Goal: Task Accomplishment & Management: Manage account settings

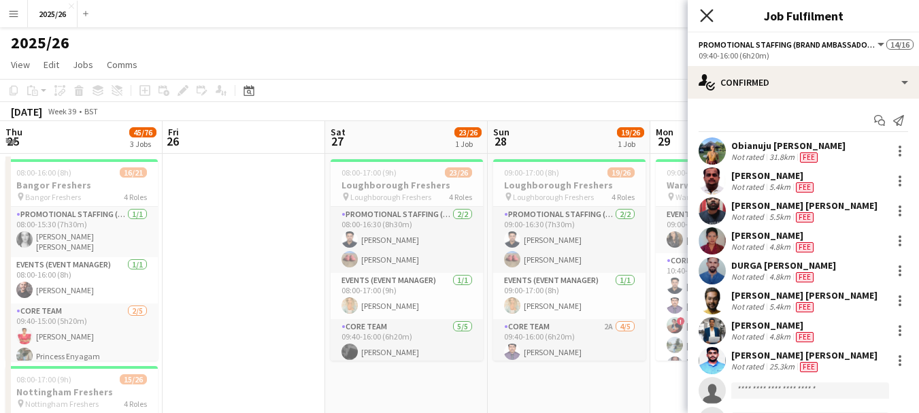
scroll to position [0, 426]
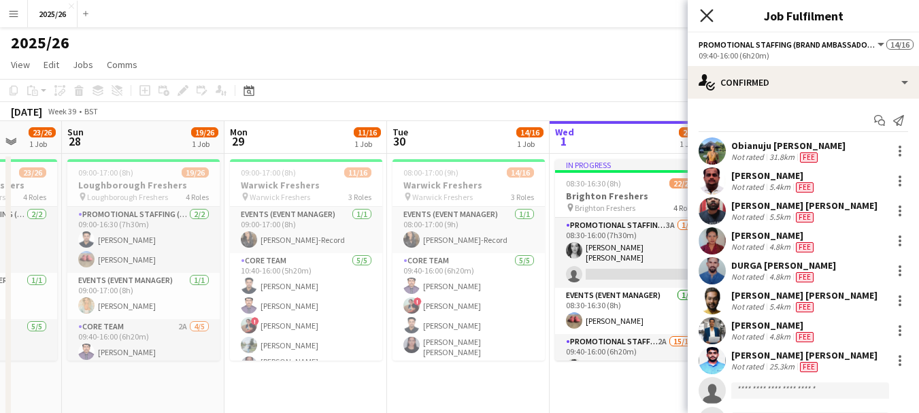
click at [711, 11] on icon "Close pop-in" at bounding box center [706, 15] width 13 height 13
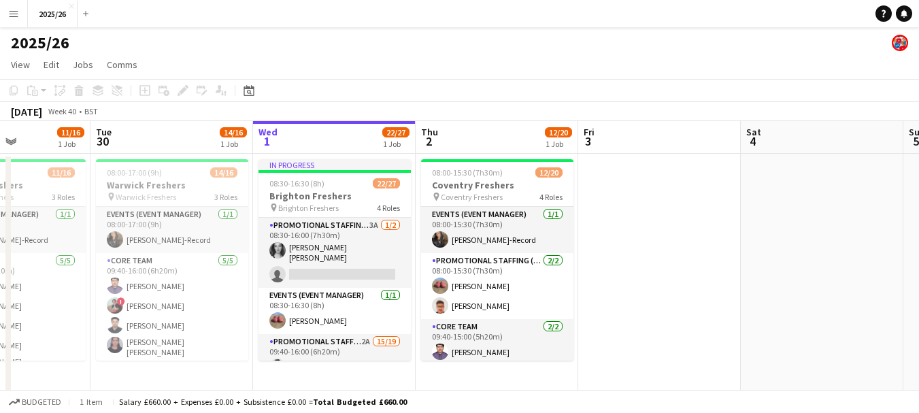
scroll to position [0, 589]
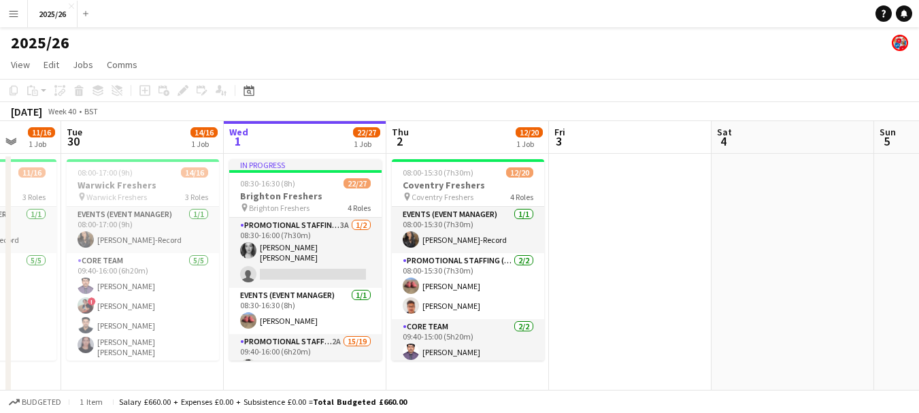
drag, startPoint x: 692, startPoint y: 246, endPoint x: 366, endPoint y: 267, distance: 326.7
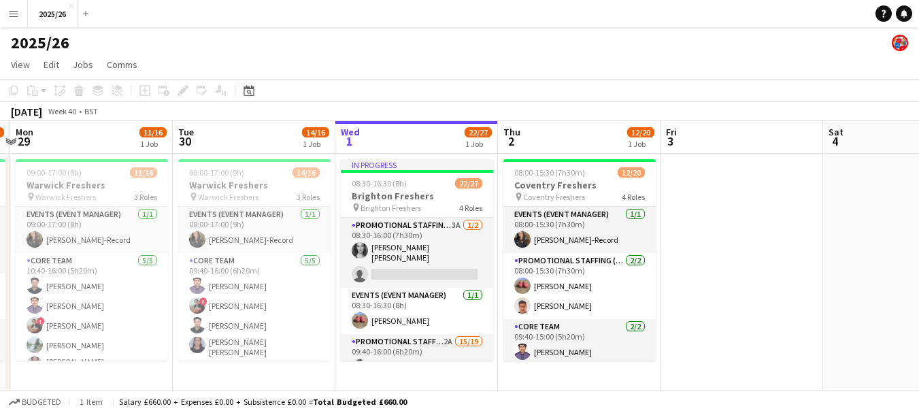
drag, startPoint x: 567, startPoint y: 299, endPoint x: 512, endPoint y: 290, distance: 55.9
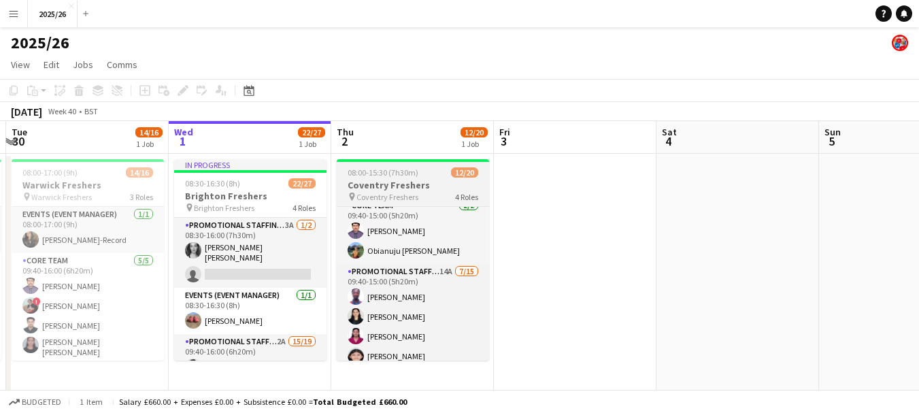
scroll to position [135, 0]
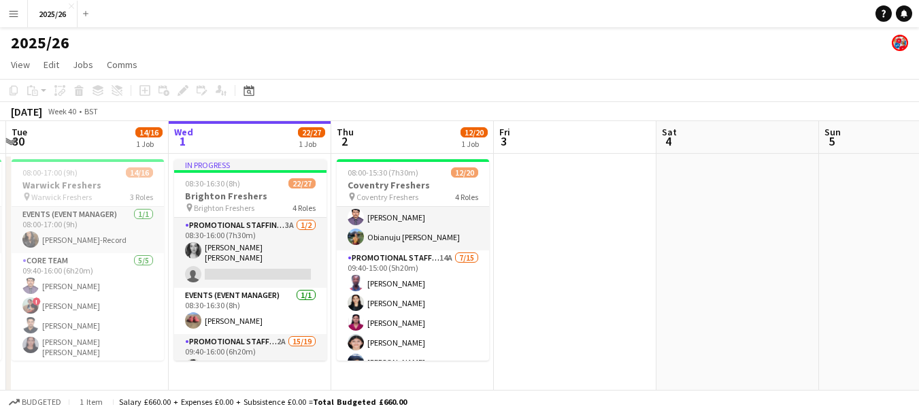
drag, startPoint x: 489, startPoint y: 277, endPoint x: 485, endPoint y: 267, distance: 11.0
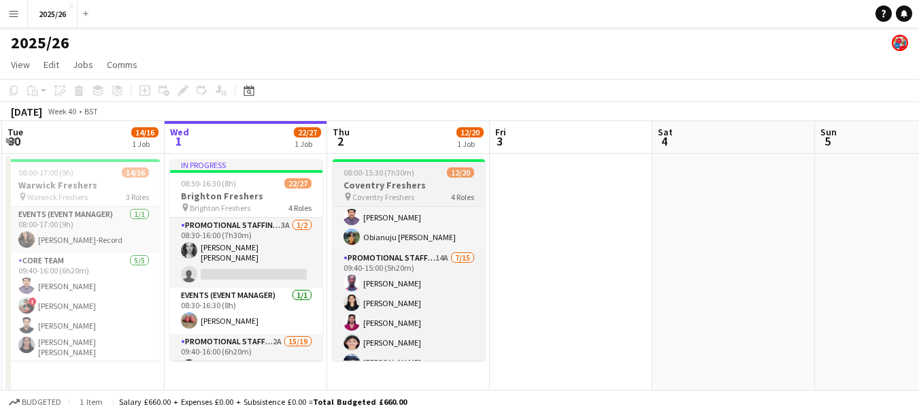
drag, startPoint x: 485, startPoint y: 267, endPoint x: 479, endPoint y: 276, distance: 11.3
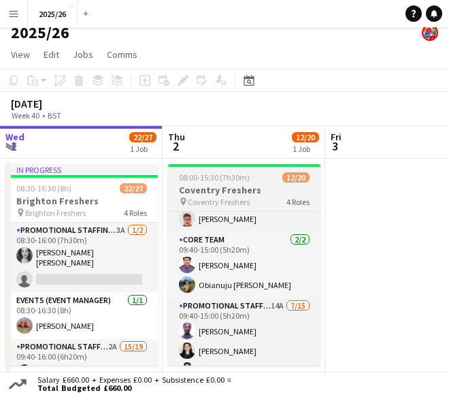
scroll to position [97, 0]
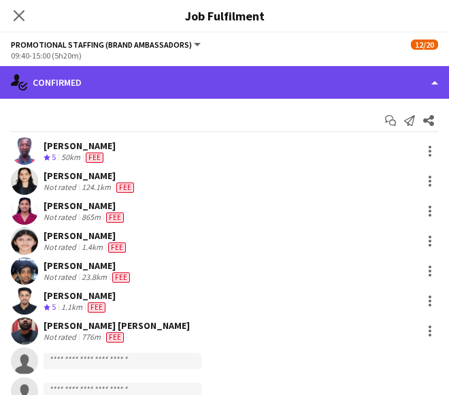
click at [326, 82] on div "single-neutral-actions-check-2 Confirmed" at bounding box center [224, 82] width 449 height 33
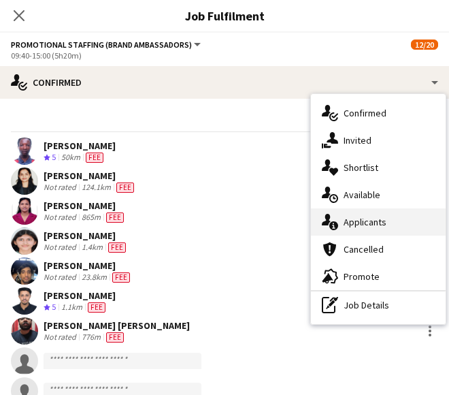
click at [378, 219] on span "Applicants" at bounding box center [365, 222] width 43 height 12
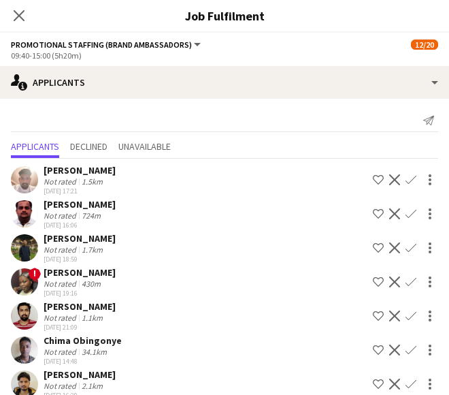
click at [86, 201] on div "[PERSON_NAME]" at bounding box center [80, 204] width 72 height 12
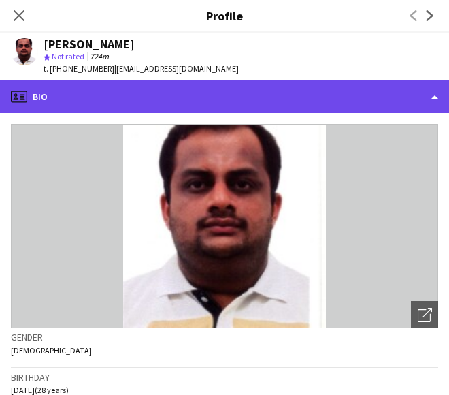
click at [104, 81] on div "profile Bio" at bounding box center [224, 96] width 449 height 33
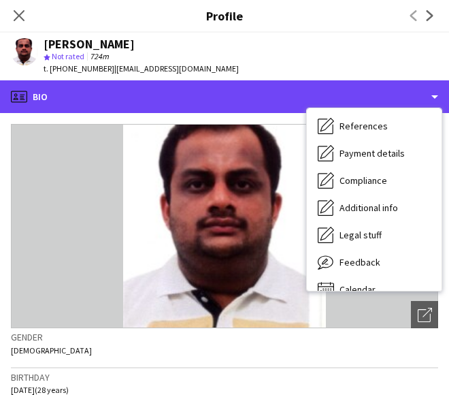
scroll to position [155, 0]
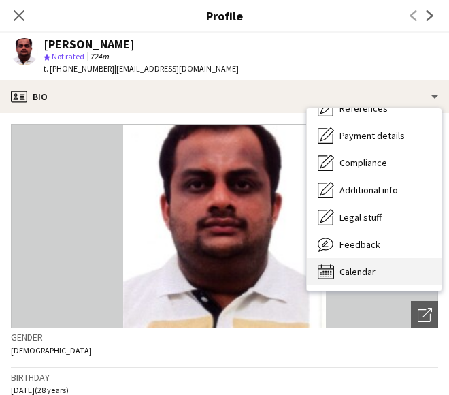
click at [381, 261] on div "Calendar Calendar" at bounding box center [374, 271] width 135 height 27
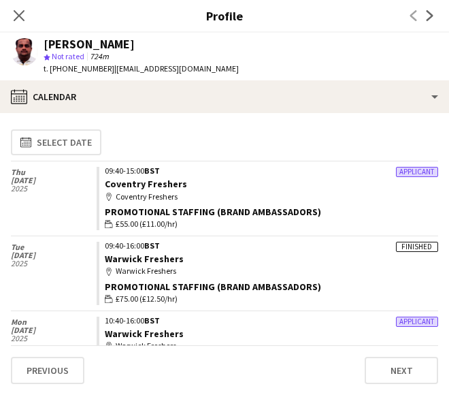
drag, startPoint x: 20, startPoint y: 13, endPoint x: 104, endPoint y: 88, distance: 113.3
click at [20, 13] on icon "Close pop-in" at bounding box center [19, 15] width 11 height 11
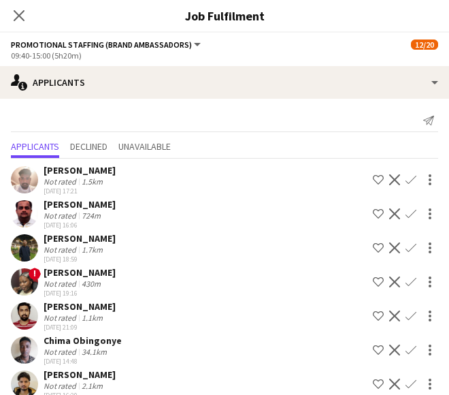
click at [406, 215] on app-icon "Confirm" at bounding box center [411, 213] width 11 height 11
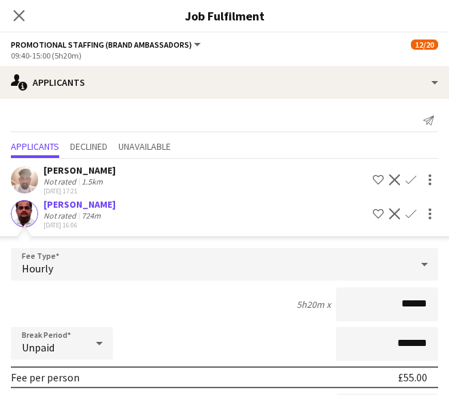
click at [402, 312] on input "******" at bounding box center [387, 304] width 102 height 34
type input "******"
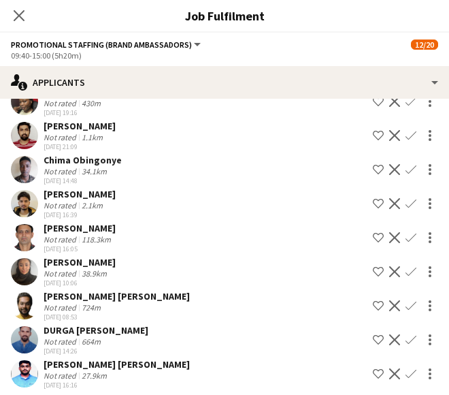
scroll to position [154, 0]
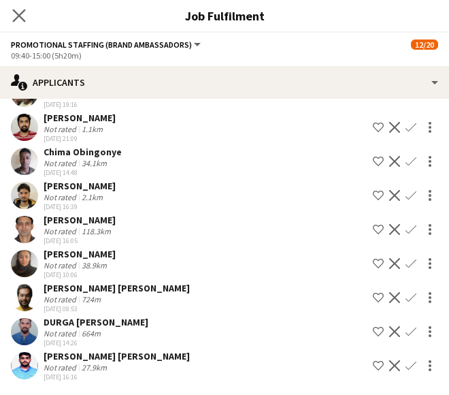
click at [25, 12] on icon "Close pop-in" at bounding box center [18, 15] width 13 height 13
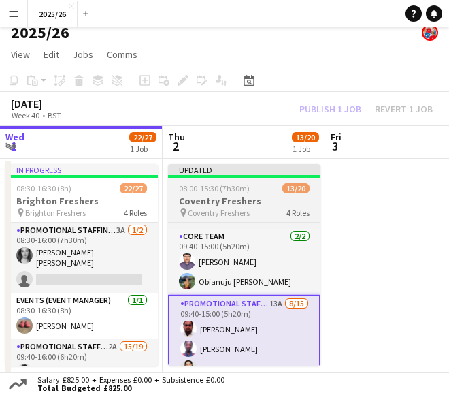
scroll to position [176, 0]
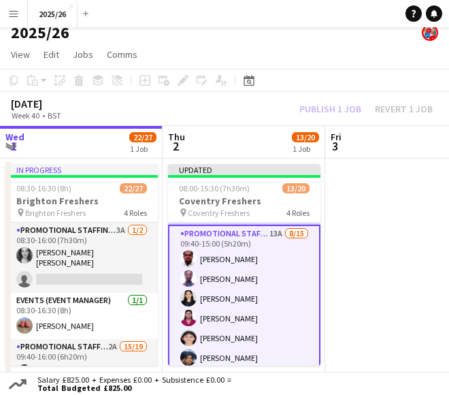
click at [287, 284] on app-card-role "Promotional Staffing (Brand Ambassadors) 13A [DATE] 09:40-15:00 (5h20m) [PERSON…" at bounding box center [244, 389] width 152 height 329
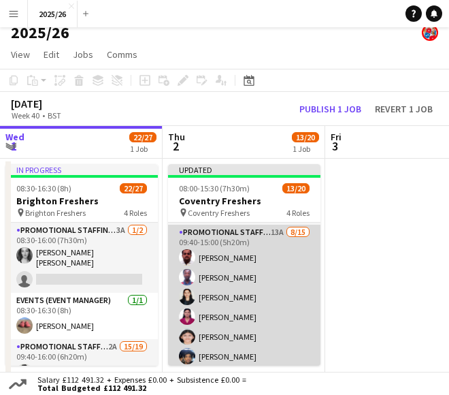
click at [287, 284] on app-card-role "Promotional Staffing (Brand Ambassadors) 13A [DATE] 09:40-15:00 (5h20m) [PERSON…" at bounding box center [244, 388] width 152 height 327
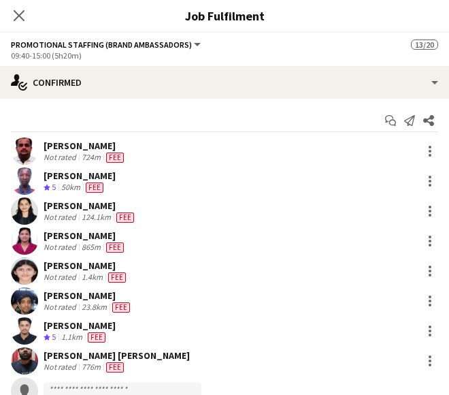
click at [47, 282] on div "Not rated" at bounding box center [61, 277] width 35 height 11
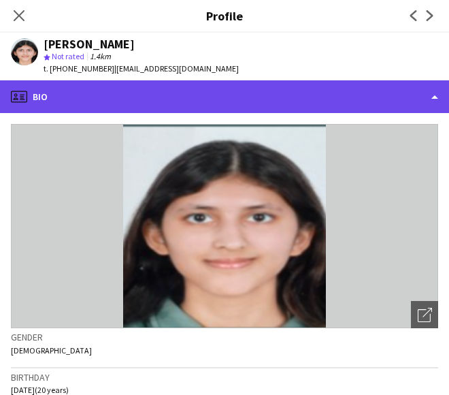
click at [134, 98] on div "profile Bio" at bounding box center [224, 96] width 449 height 33
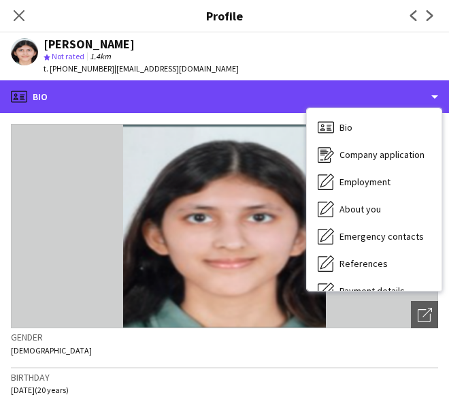
scroll to position [155, 0]
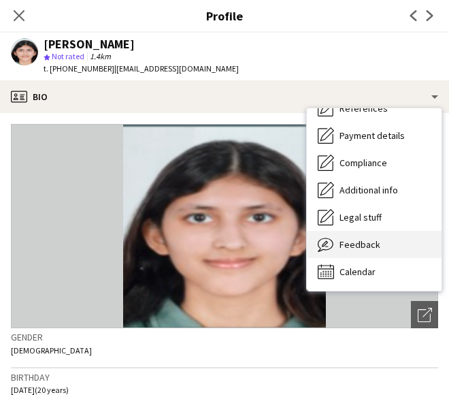
click at [396, 257] on div "Feedback Feedback" at bounding box center [374, 244] width 135 height 27
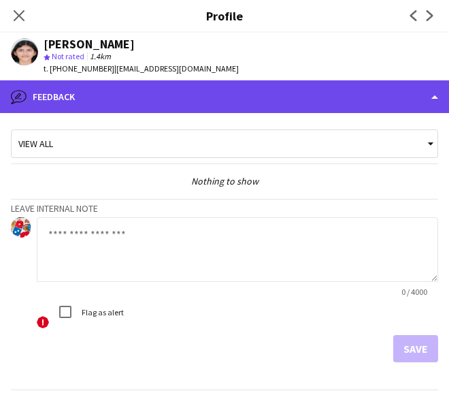
click at [340, 103] on div "bubble-pencil Feedback" at bounding box center [224, 96] width 449 height 33
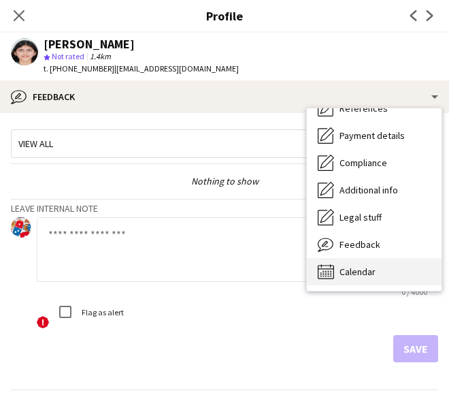
click at [402, 280] on div "Calendar Calendar" at bounding box center [374, 271] width 135 height 27
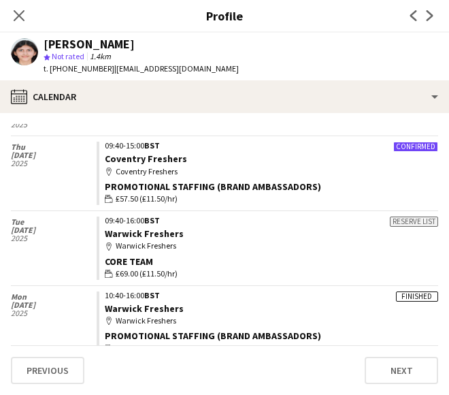
scroll to position [97, 0]
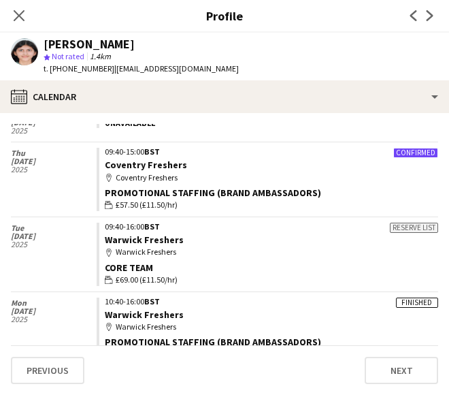
click at [218, 80] on div "[PERSON_NAME] star Not rated 1.4km t. [PHONE_NUMBER] | [EMAIL_ADDRESS][DOMAIN_N…" at bounding box center [125, 57] width 250 height 48
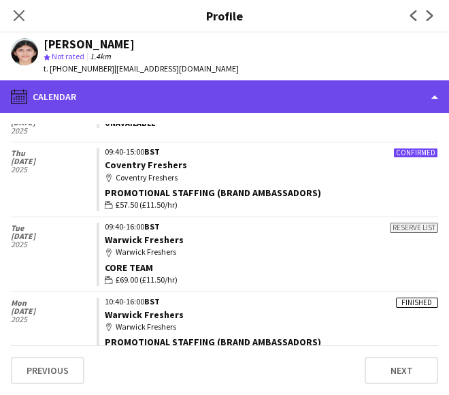
click at [228, 90] on div "calendar-full Calendar" at bounding box center [224, 96] width 449 height 33
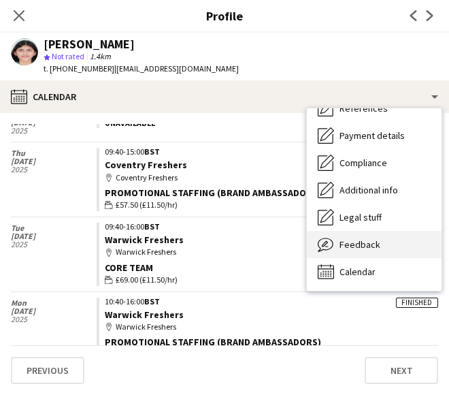
click at [342, 257] on div "Feedback Feedback" at bounding box center [374, 244] width 135 height 27
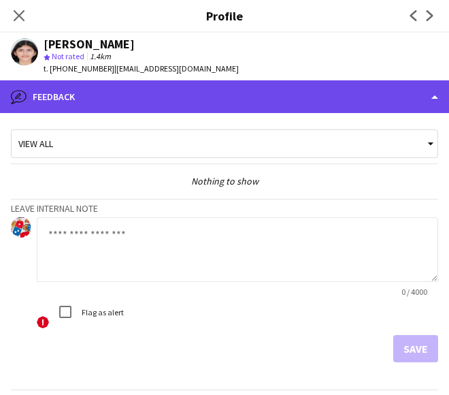
click at [150, 108] on div "bubble-pencil Feedback" at bounding box center [224, 96] width 449 height 33
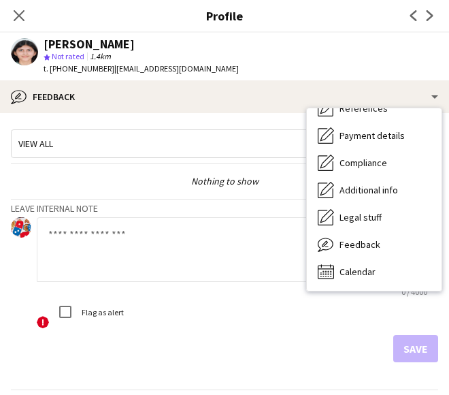
click at [80, 265] on textarea at bounding box center [238, 249] width 402 height 65
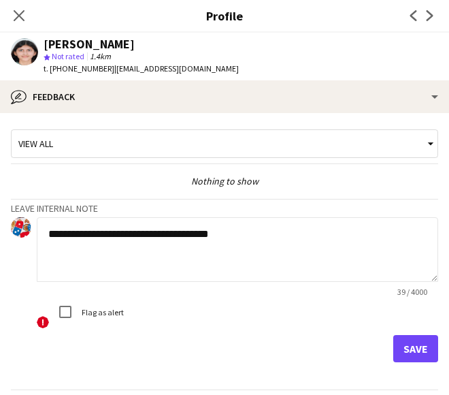
type textarea "**********"
click at [88, 310] on label "Flag as alert" at bounding box center [101, 311] width 45 height 10
click at [408, 358] on button "Save" at bounding box center [415, 348] width 45 height 27
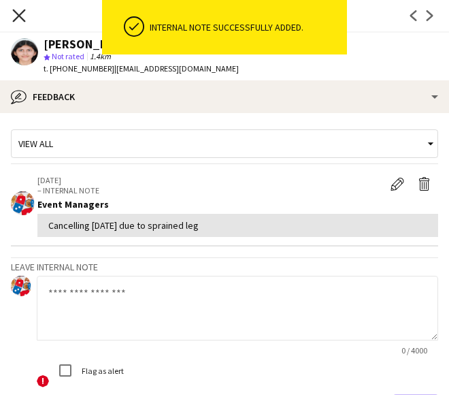
click at [22, 13] on icon at bounding box center [18, 15] width 13 height 13
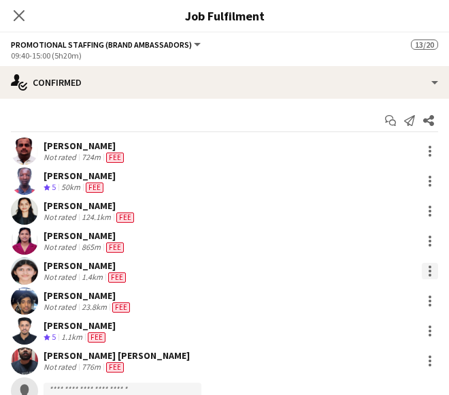
click at [424, 271] on div at bounding box center [430, 271] width 16 height 16
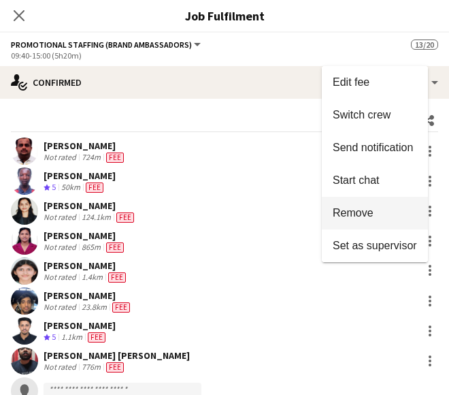
click at [368, 218] on span "Remove" at bounding box center [353, 213] width 41 height 12
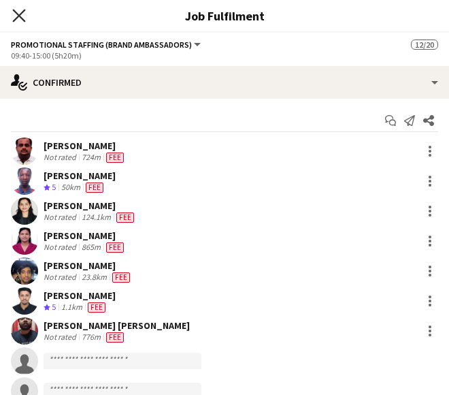
click at [21, 16] on icon "Close pop-in" at bounding box center [18, 15] width 13 height 13
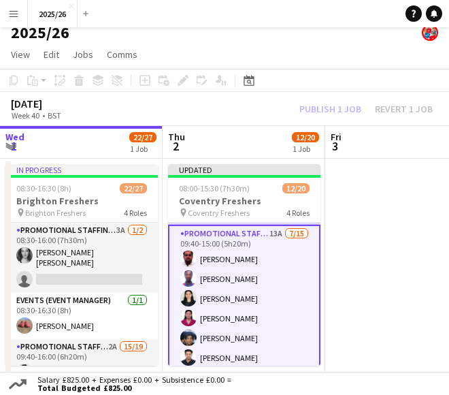
click at [242, 261] on app-card-role "Promotional Staffing (Brand Ambassadors) 13A [DATE] 09:40-15:00 (5h20m) [PERSON…" at bounding box center [244, 389] width 152 height 329
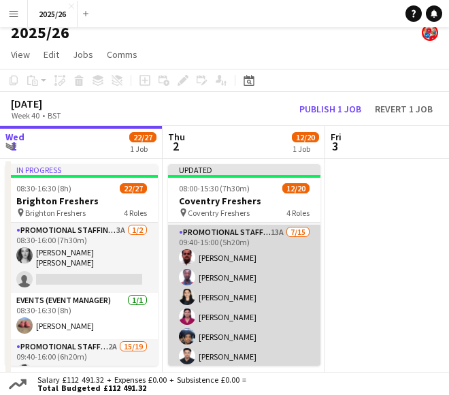
click at [242, 261] on app-card-role "Promotional Staffing (Brand Ambassadors) 13A [DATE] 09:40-15:00 (5h20m) [PERSON…" at bounding box center [244, 388] width 152 height 327
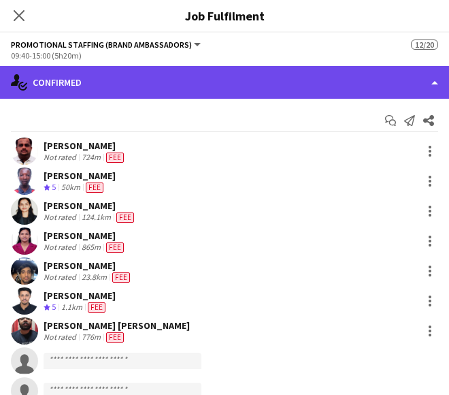
click at [262, 73] on div "single-neutral-actions-check-2 Confirmed" at bounding box center [224, 82] width 449 height 33
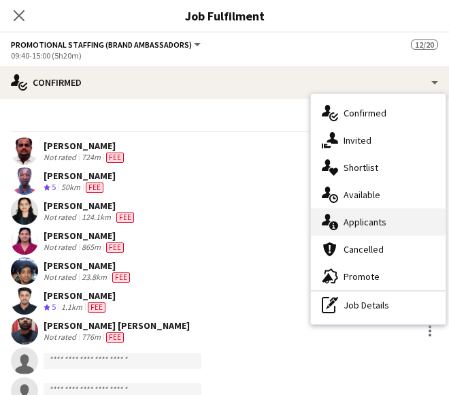
click at [372, 218] on span "Applicants" at bounding box center [365, 222] width 43 height 12
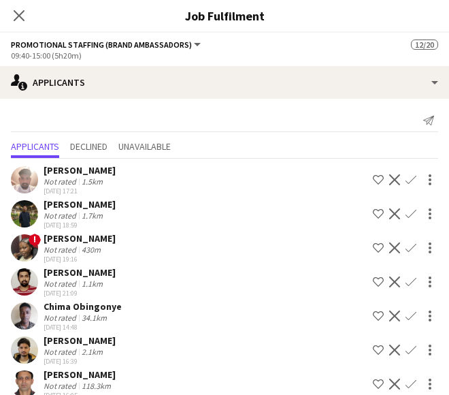
click at [86, 250] on div "430m" at bounding box center [91, 249] width 25 height 10
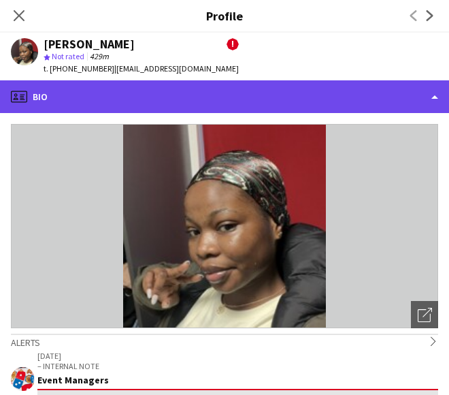
click at [266, 103] on div "profile Bio" at bounding box center [224, 96] width 449 height 33
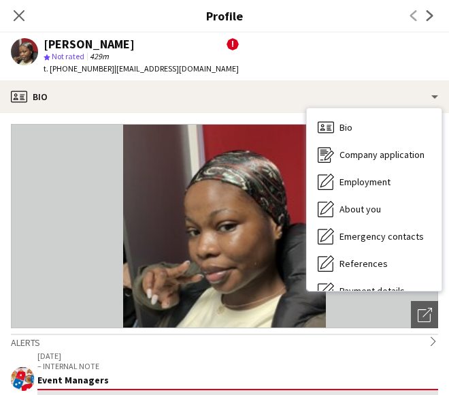
click at [157, 288] on img at bounding box center [224, 226] width 427 height 204
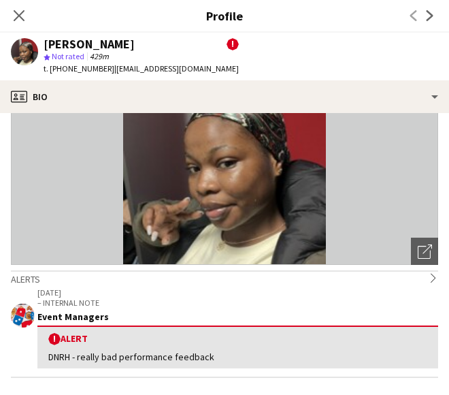
scroll to position [82, 0]
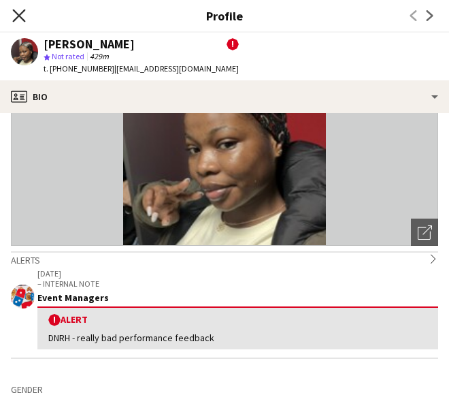
click at [22, 19] on icon at bounding box center [18, 15] width 13 height 13
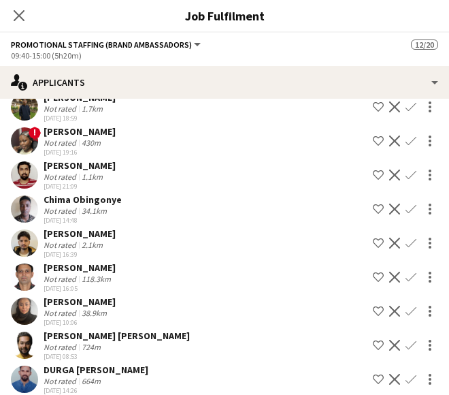
scroll to position [108, 0]
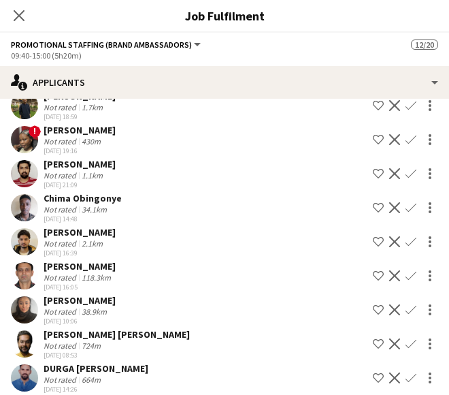
click at [87, 278] on div "118.3km" at bounding box center [96, 277] width 35 height 10
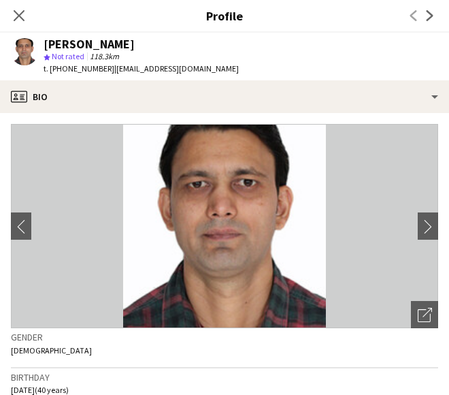
click at [308, 114] on app-crew-profile-bio "chevron-left chevron-right Open photos pop-in Gender [DEMOGRAPHIC_DATA] Birthda…" at bounding box center [224, 254] width 449 height 282
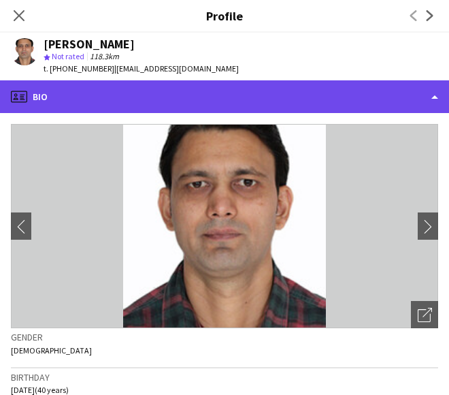
click at [320, 92] on div "profile Bio" at bounding box center [224, 96] width 449 height 33
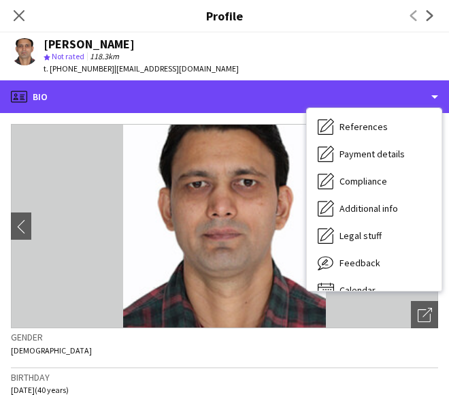
scroll to position [155, 0]
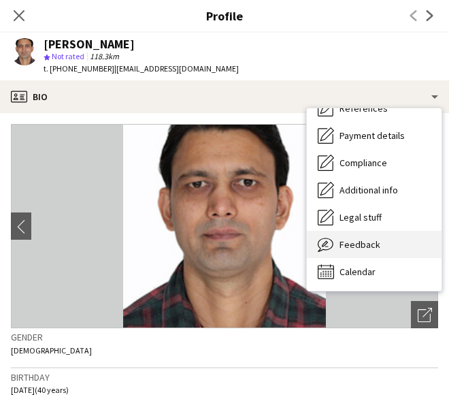
click at [375, 254] on div "Feedback Feedback" at bounding box center [374, 244] width 135 height 27
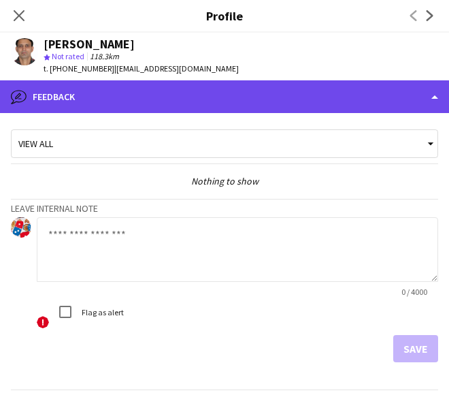
click at [316, 85] on div "bubble-pencil Feedback" at bounding box center [224, 96] width 449 height 33
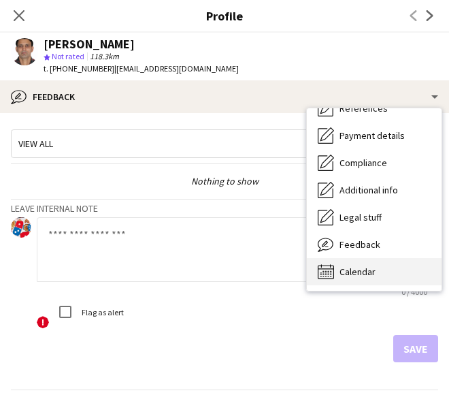
click at [374, 267] on span "Calendar" at bounding box center [358, 271] width 36 height 12
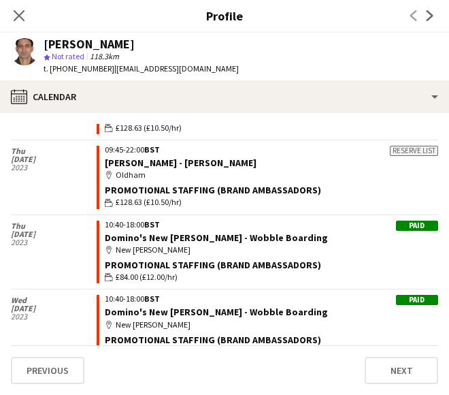
scroll to position [1423, 0]
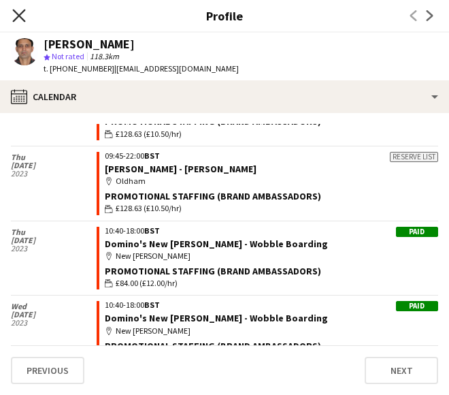
click at [22, 18] on icon at bounding box center [18, 15] width 13 height 13
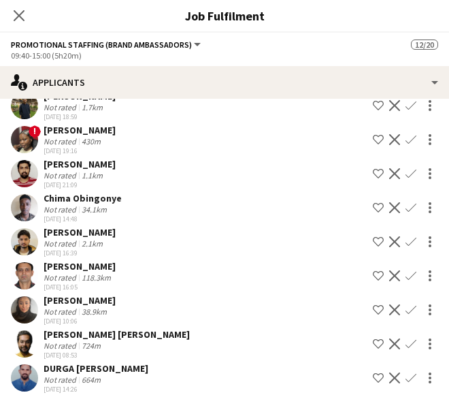
click at [80, 232] on div "[PERSON_NAME]" at bounding box center [80, 232] width 72 height 12
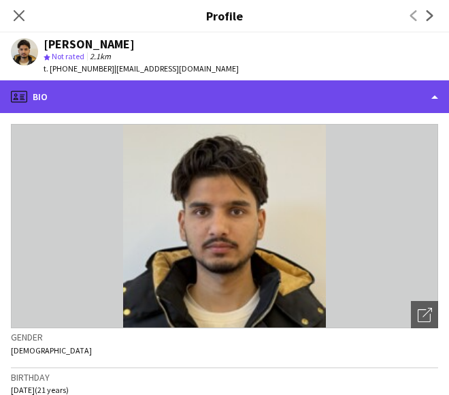
click at [193, 107] on div "profile Bio" at bounding box center [224, 96] width 449 height 33
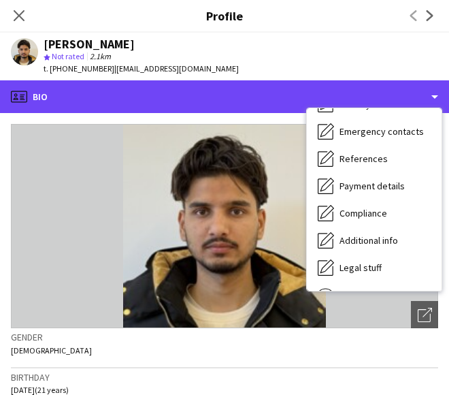
scroll to position [155, 0]
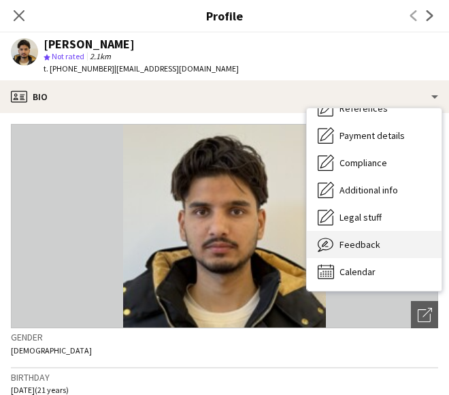
click at [370, 238] on span "Feedback" at bounding box center [360, 244] width 41 height 12
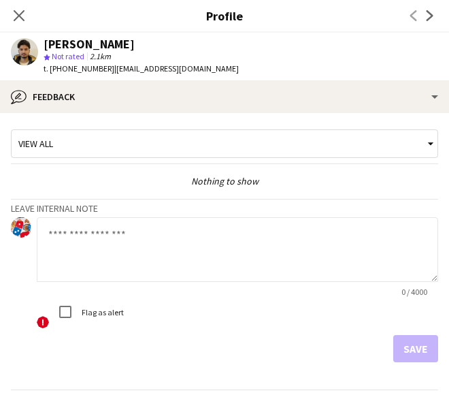
scroll to position [44, 0]
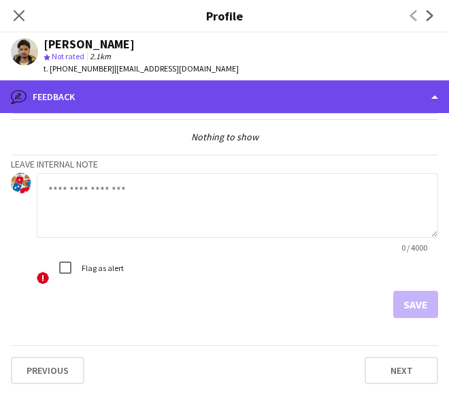
click at [84, 105] on div "bubble-pencil Feedback" at bounding box center [224, 96] width 449 height 33
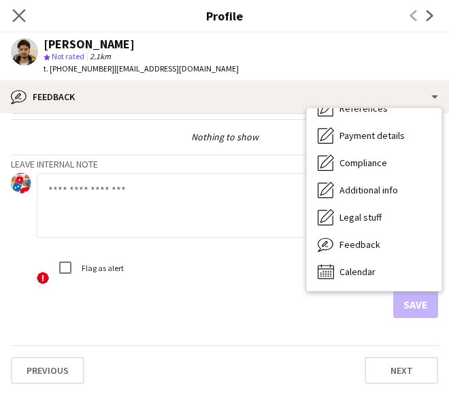
click at [27, 12] on app-icon "Close pop-in" at bounding box center [20, 16] width 20 height 20
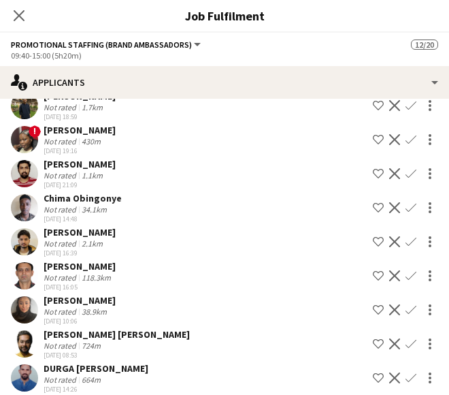
click at [102, 206] on div "34.1km" at bounding box center [94, 209] width 31 height 10
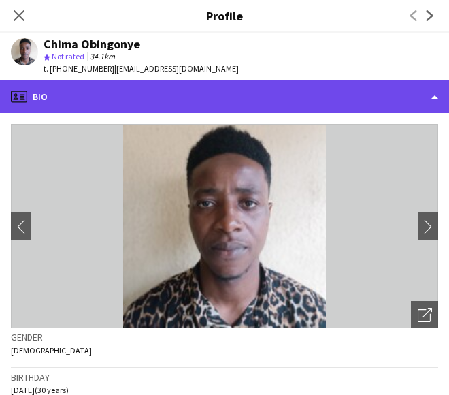
click at [273, 101] on div "profile Bio" at bounding box center [224, 96] width 449 height 33
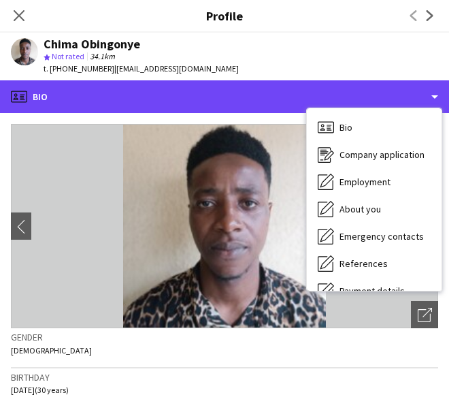
scroll to position [155, 0]
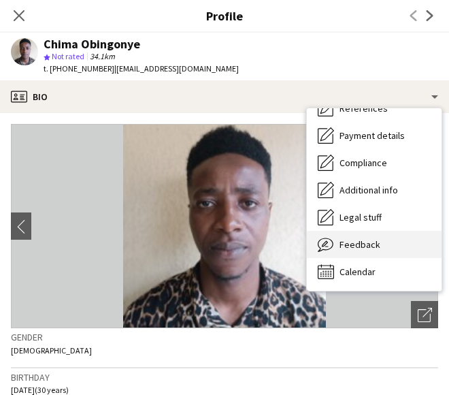
click at [385, 243] on div "Feedback Feedback" at bounding box center [374, 244] width 135 height 27
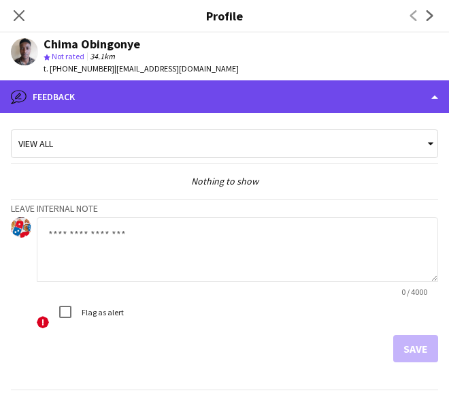
click at [321, 95] on div "bubble-pencil Feedback" at bounding box center [224, 96] width 449 height 33
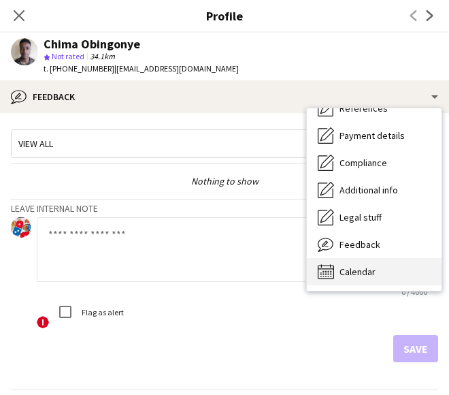
click at [425, 263] on div "Calendar Calendar" at bounding box center [374, 271] width 135 height 27
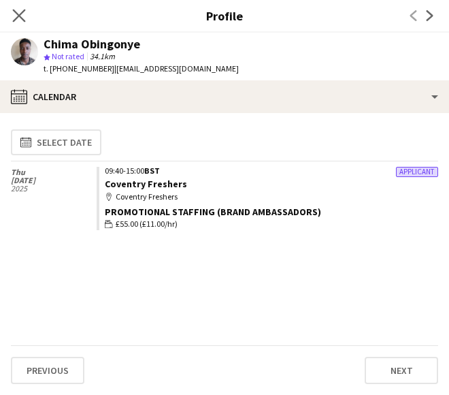
click at [17, 9] on icon "Close pop-in" at bounding box center [18, 15] width 13 height 13
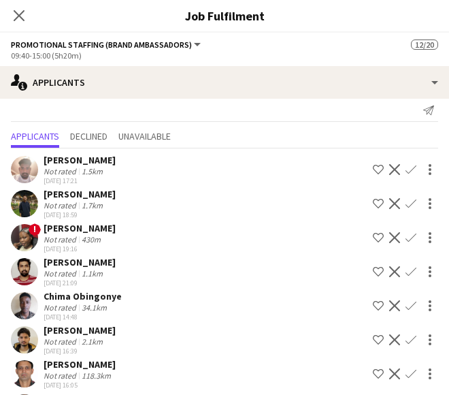
scroll to position [0, 0]
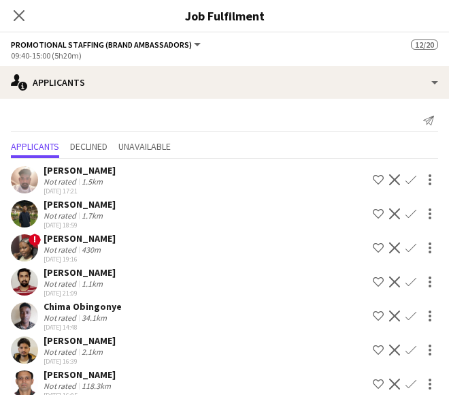
click at [110, 180] on div "Not rated 1.5km" at bounding box center [80, 181] width 72 height 10
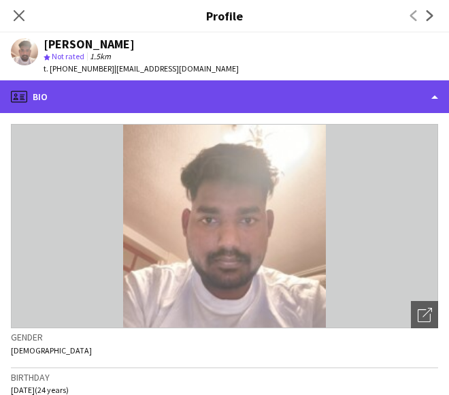
click at [157, 109] on div "profile Bio" at bounding box center [224, 96] width 449 height 33
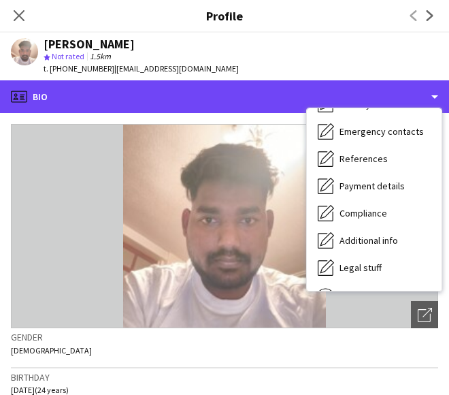
scroll to position [155, 0]
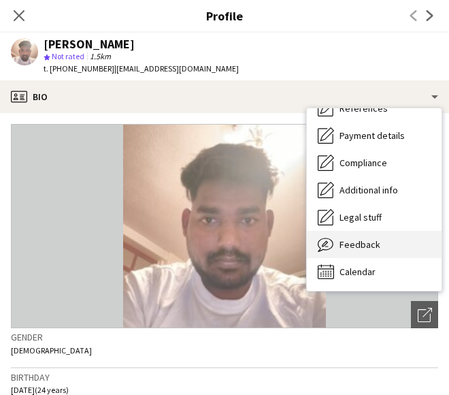
click at [368, 238] on div "Feedback Feedback" at bounding box center [374, 244] width 135 height 27
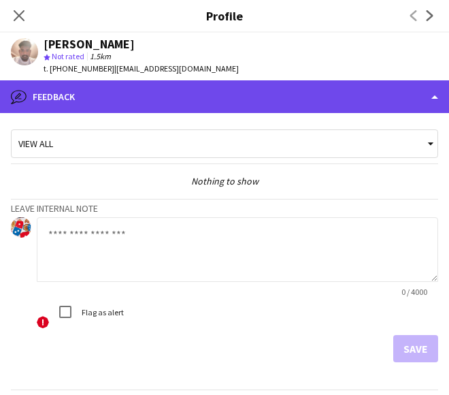
click at [343, 97] on div "bubble-pencil Feedback" at bounding box center [224, 96] width 449 height 33
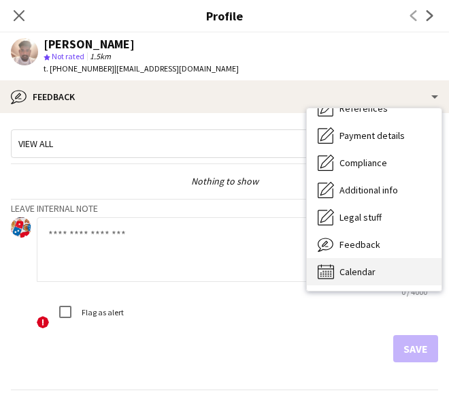
drag, startPoint x: 385, startPoint y: 252, endPoint x: 384, endPoint y: 259, distance: 6.9
click at [384, 259] on div "Bio Bio Company application Company application Employment Employment About you…" at bounding box center [374, 199] width 135 height 182
click at [384, 259] on div "Calendar Calendar" at bounding box center [374, 271] width 135 height 27
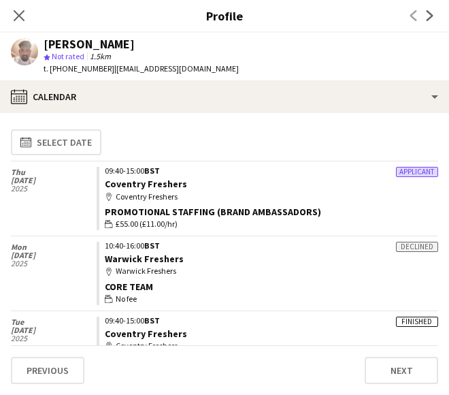
click at [439, 182] on app-calendar-tab "calendar-full Select date [DATE] Applicant 09:40-15:00 BST Coventry Freshers ma…" at bounding box center [224, 254] width 449 height 282
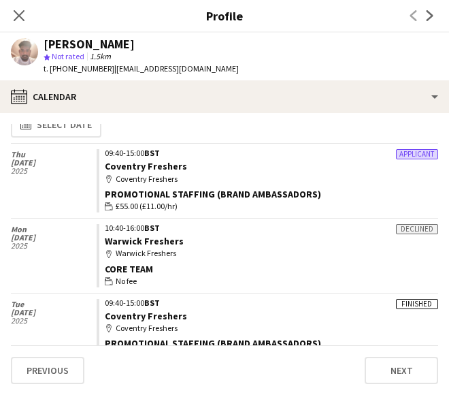
scroll to position [31, 0]
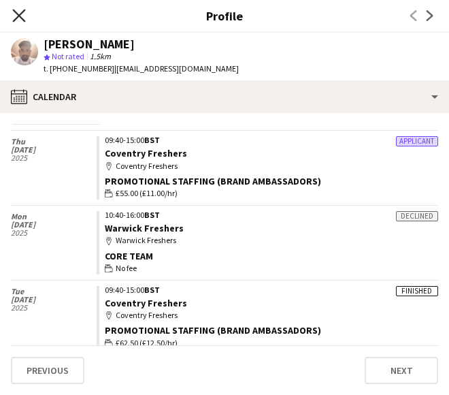
click at [14, 10] on icon "Close pop-in" at bounding box center [18, 15] width 13 height 13
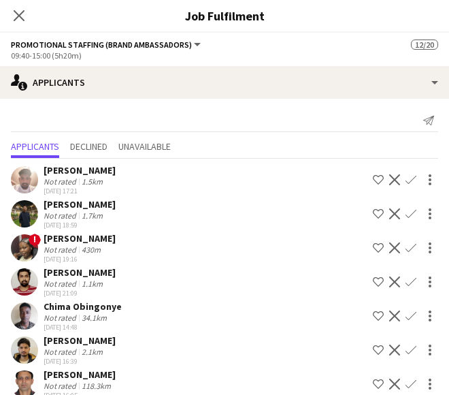
click at [91, 214] on div "1.7km" at bounding box center [92, 215] width 27 height 10
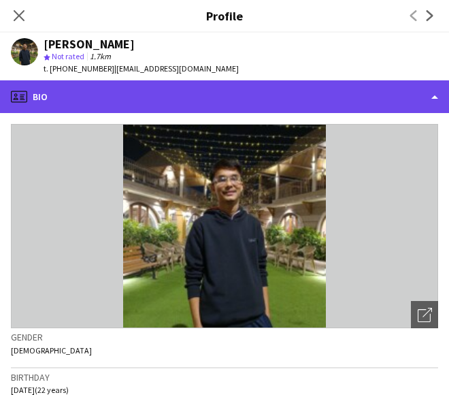
click at [204, 106] on div "profile Bio" at bounding box center [224, 96] width 449 height 33
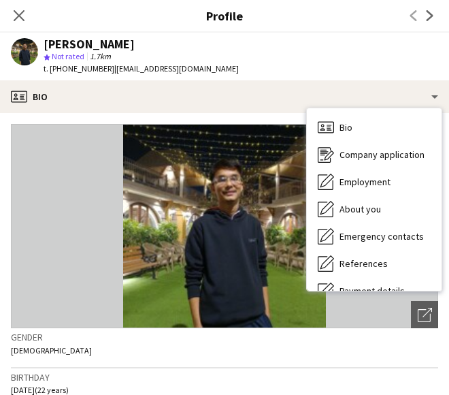
click at [442, 257] on div "Bio Bio Company application Company application Employment Employment About you…" at bounding box center [374, 200] width 136 height 184
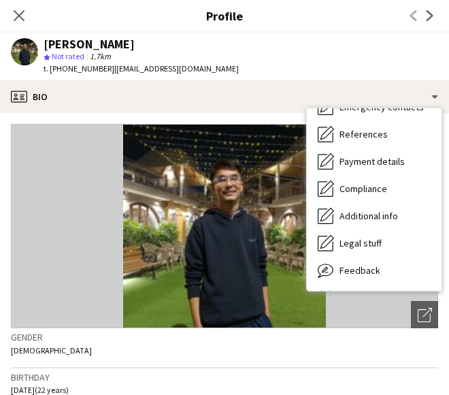
scroll to position [155, 0]
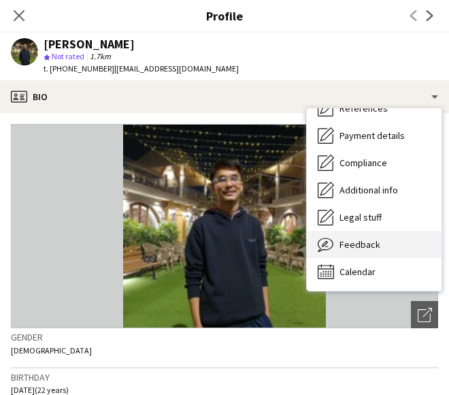
click at [403, 251] on div "Feedback Feedback" at bounding box center [374, 244] width 135 height 27
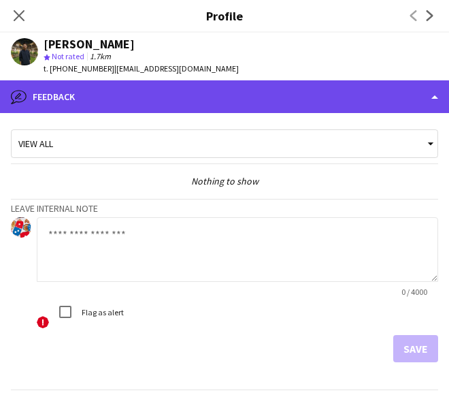
click at [344, 86] on div "bubble-pencil Feedback" at bounding box center [224, 96] width 449 height 33
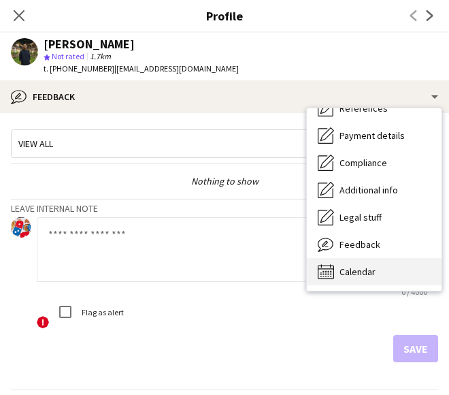
click at [381, 280] on div "Calendar Calendar" at bounding box center [374, 271] width 135 height 27
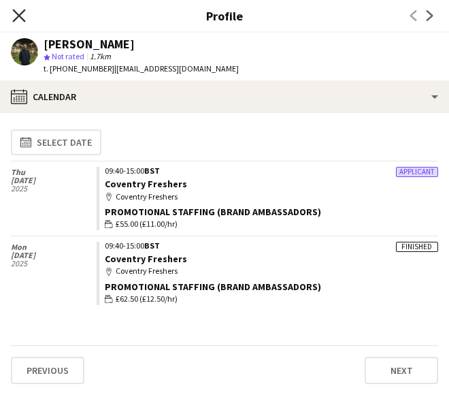
click at [19, 18] on icon "Close pop-in" at bounding box center [18, 15] width 13 height 13
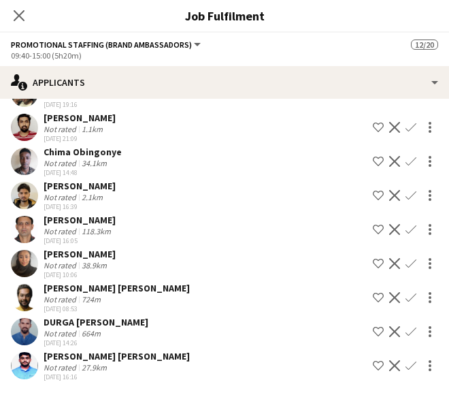
scroll to position [0, 0]
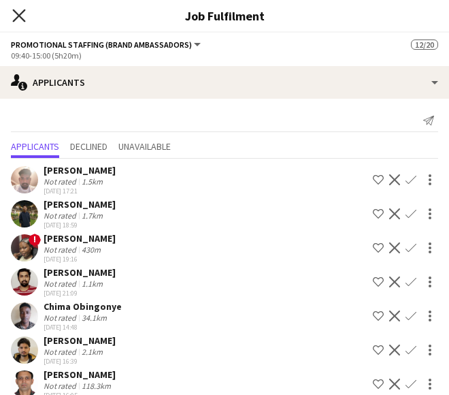
click at [16, 20] on icon "Close pop-in" at bounding box center [18, 15] width 13 height 13
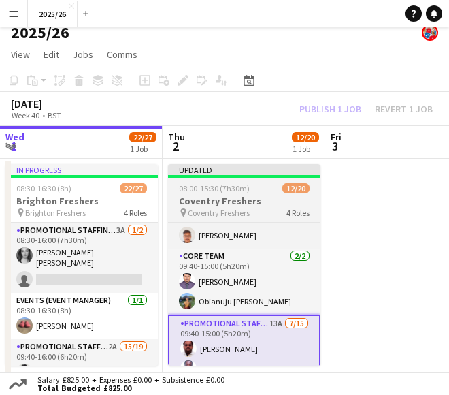
scroll to position [87, 0]
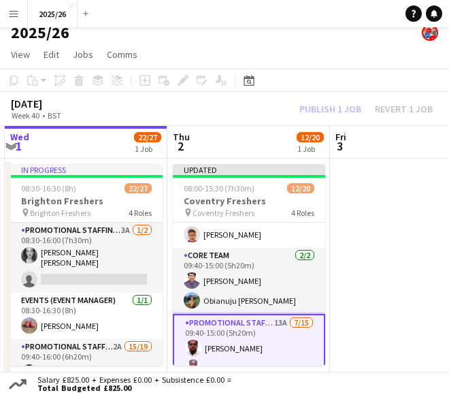
drag, startPoint x: 245, startPoint y: 289, endPoint x: 253, endPoint y: 295, distance: 9.7
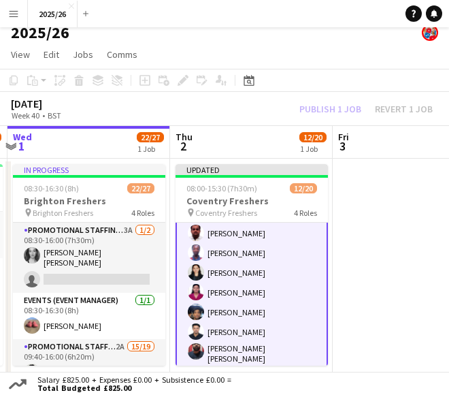
click at [254, 276] on app-card-role "Promotional Staffing (Brand Ambassadors) 13A [DATE] 09:40-15:00 (5h20m) [PERSON…" at bounding box center [252, 363] width 152 height 329
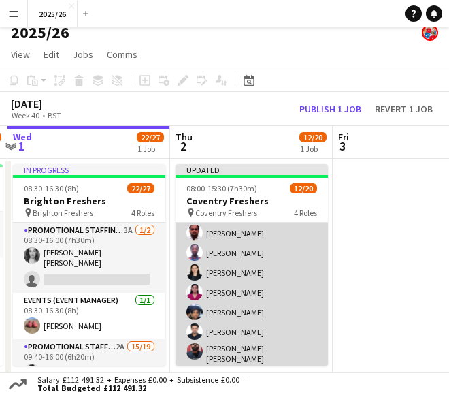
click at [254, 276] on app-card-role "Promotional Staffing (Brand Ambassadors) 13A [DATE] 09:40-15:00 (5h20m) [PERSON…" at bounding box center [252, 363] width 152 height 327
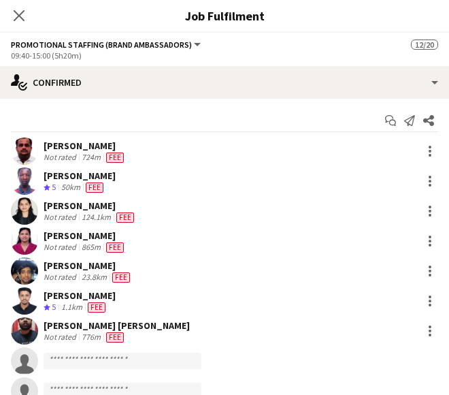
scroll to position [202, 0]
click at [110, 181] on div "[PERSON_NAME]" at bounding box center [80, 175] width 72 height 12
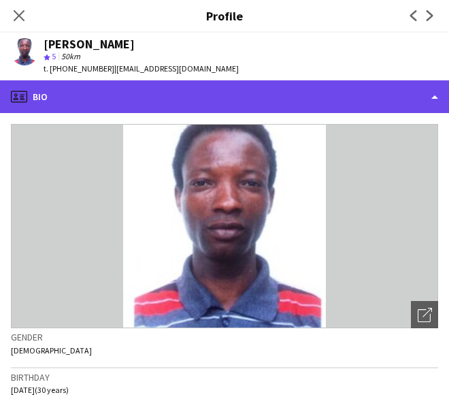
click at [282, 104] on div "profile Bio" at bounding box center [224, 96] width 449 height 33
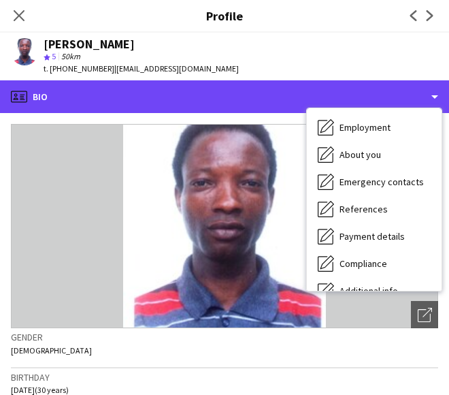
scroll to position [155, 0]
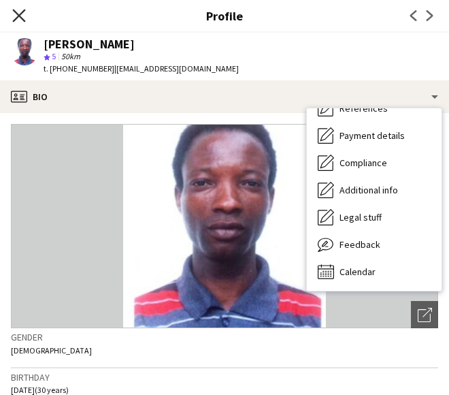
click at [14, 16] on icon "Close pop-in" at bounding box center [18, 15] width 13 height 13
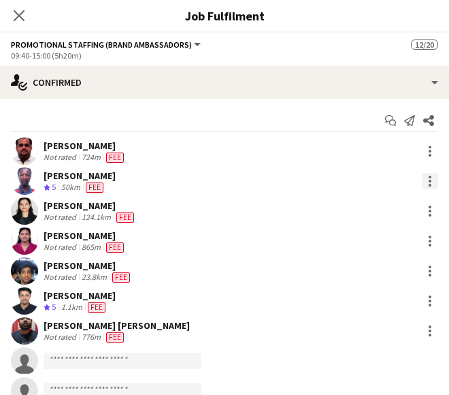
click at [422, 182] on div at bounding box center [430, 181] width 16 height 16
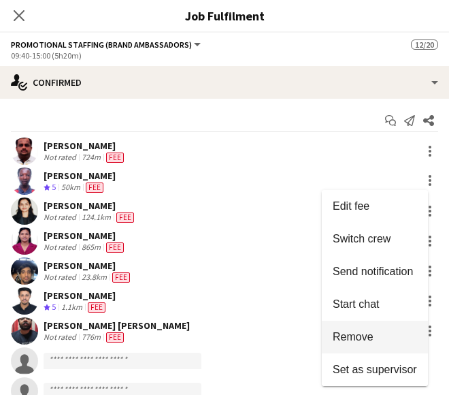
click at [378, 333] on span "Remove" at bounding box center [375, 337] width 84 height 12
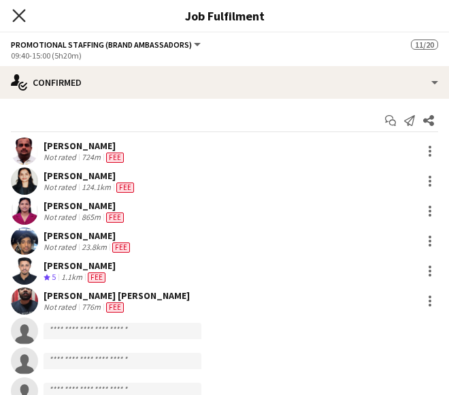
click at [19, 16] on icon at bounding box center [18, 15] width 13 height 13
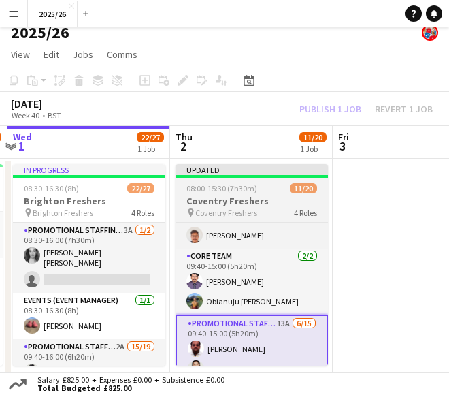
scroll to position [164, 0]
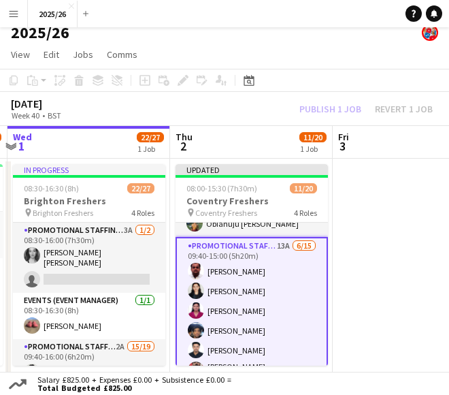
click at [325, 103] on div "Publish 1 job Revert 1 job" at bounding box center [366, 108] width 166 height 15
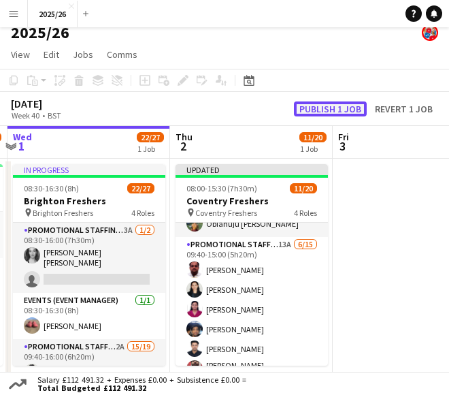
click at [326, 103] on button "Publish 1 job" at bounding box center [330, 108] width 73 height 15
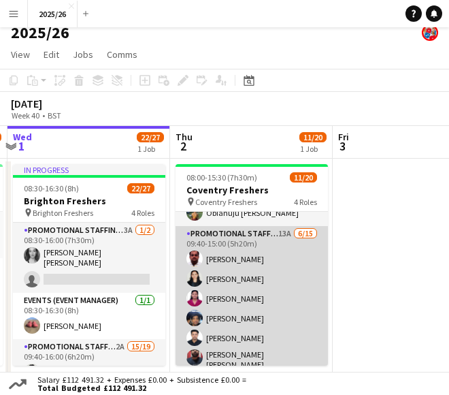
click at [298, 280] on app-card-role "Promotional Staffing (Brand Ambassadors) 13A [DATE] 09:40-15:00 (5h20m) [PERSON…" at bounding box center [252, 389] width 152 height 327
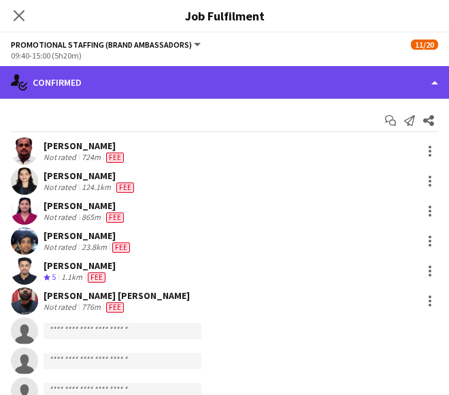
click at [218, 91] on div "single-neutral-actions-check-2 Confirmed" at bounding box center [224, 82] width 449 height 33
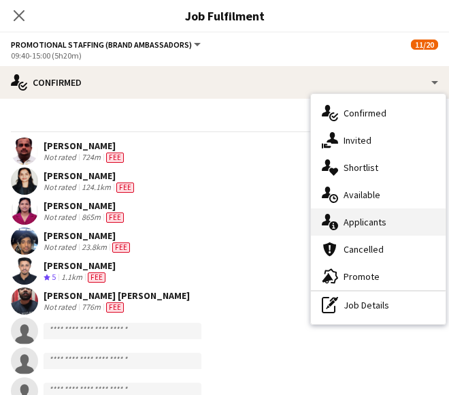
click at [388, 212] on div "single-neutral-actions-information Applicants" at bounding box center [378, 221] width 135 height 27
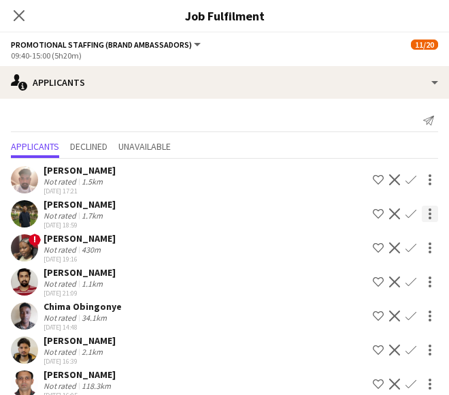
click at [429, 211] on div at bounding box center [430, 209] width 3 height 3
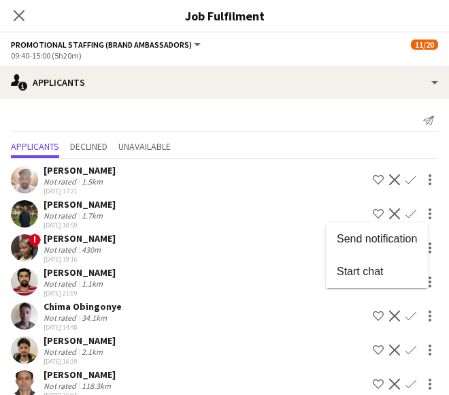
click at [381, 213] on div at bounding box center [224, 197] width 449 height 395
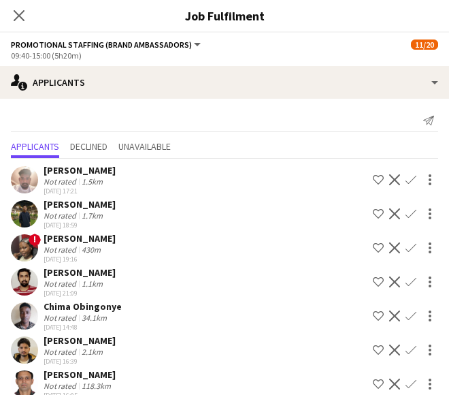
click at [389, 213] on app-icon "Decline" at bounding box center [394, 213] width 11 height 11
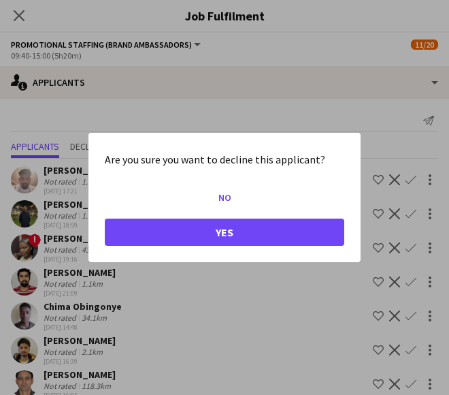
scroll to position [0, 0]
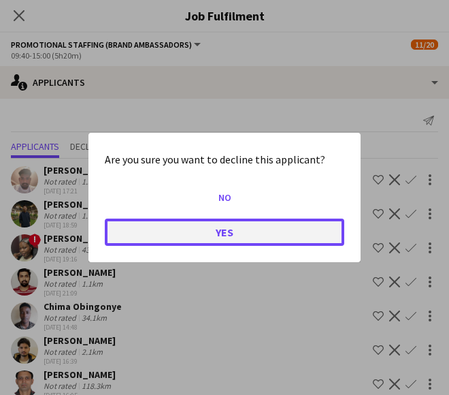
click at [264, 232] on button "Yes" at bounding box center [225, 231] width 240 height 27
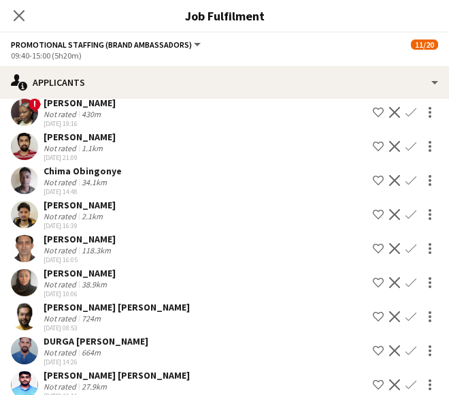
scroll to position [117, 0]
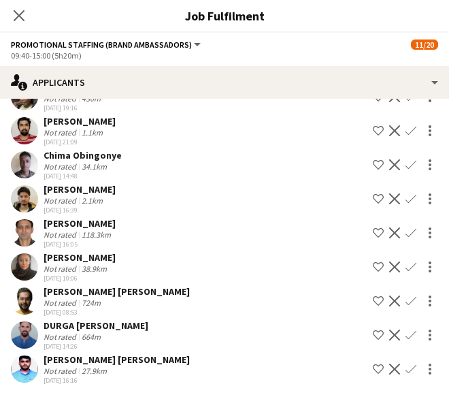
click at [164, 188] on div "[PERSON_NAME] Not rated 2.1km [DATE] 16:39 Shortlist crew Decline Confirm" at bounding box center [224, 198] width 449 height 31
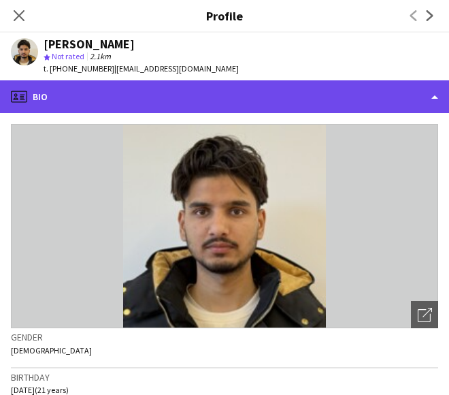
click at [131, 95] on div "profile Bio" at bounding box center [224, 96] width 449 height 33
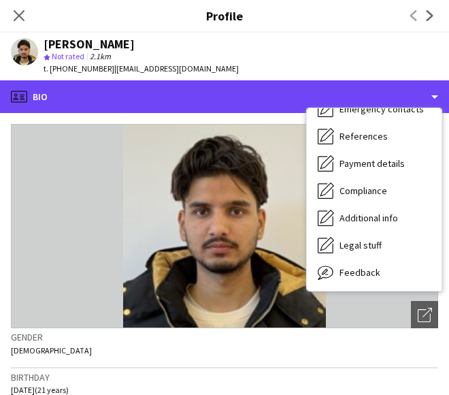
scroll to position [144, 0]
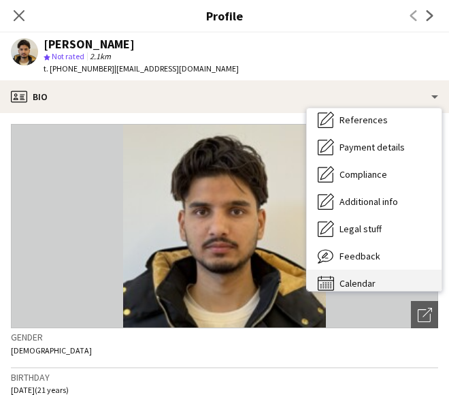
click at [415, 279] on div "Calendar Calendar" at bounding box center [374, 283] width 135 height 27
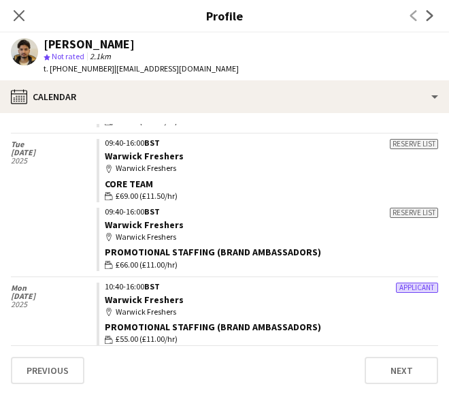
scroll to position [258, 0]
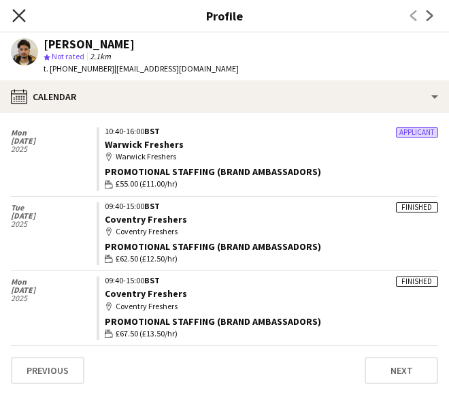
click at [16, 18] on icon at bounding box center [18, 15] width 13 height 13
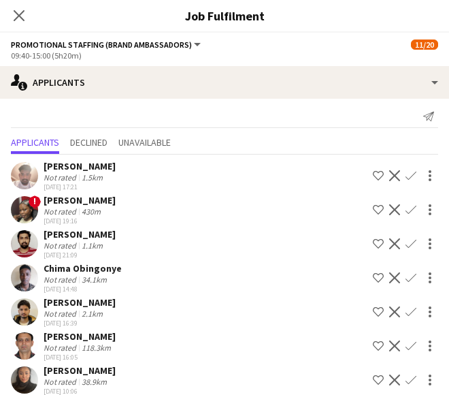
scroll to position [0, 0]
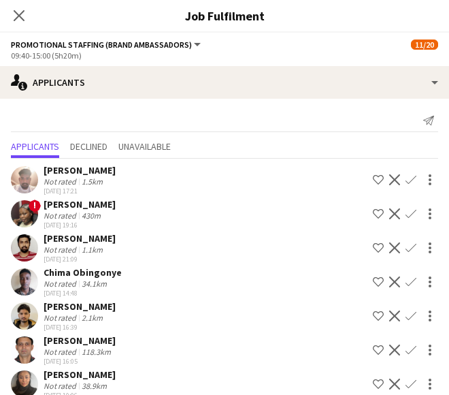
click at [19, 25] on div "Close pop-in" at bounding box center [19, 15] width 38 height 31
click at [23, 20] on icon at bounding box center [18, 15] width 13 height 13
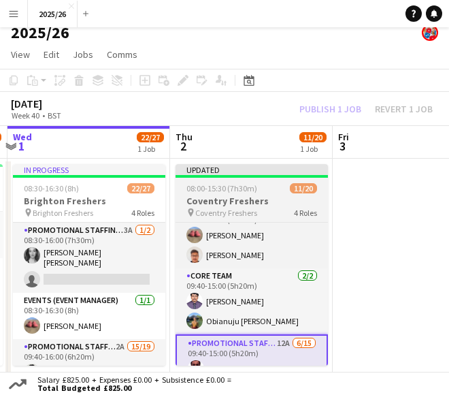
scroll to position [69, 0]
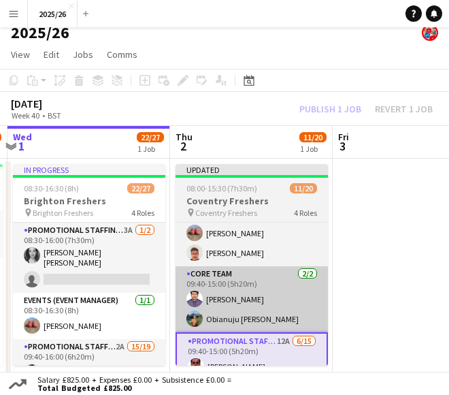
click at [265, 302] on app-card-role "Core Team [DATE] 09:40-15:00 (5h20m) [PERSON_NAME] Obianuju [PERSON_NAME]" at bounding box center [252, 299] width 152 height 66
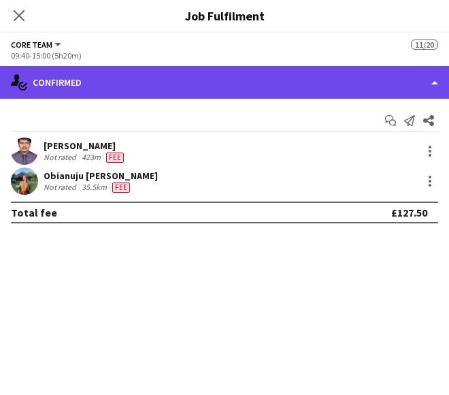
click at [310, 80] on div "single-neutral-actions-check-2 Confirmed" at bounding box center [224, 82] width 449 height 33
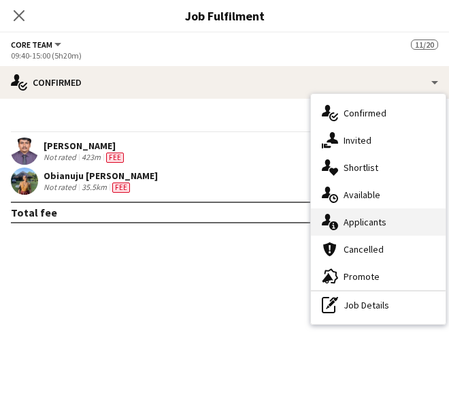
click at [389, 215] on div "single-neutral-actions-information Applicants" at bounding box center [378, 221] width 135 height 27
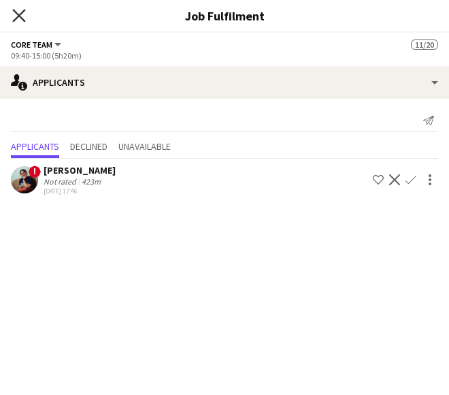
click at [19, 19] on icon "Close pop-in" at bounding box center [18, 15] width 13 height 13
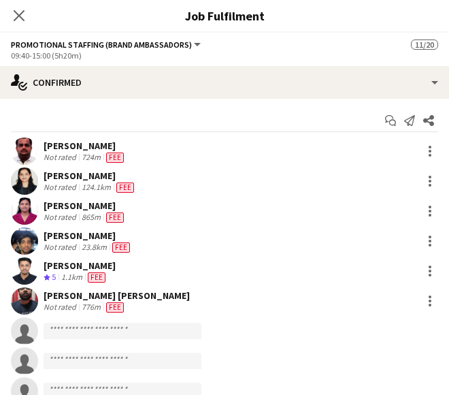
scroll to position [158, 0]
click at [20, 22] on app-icon "Close pop-in" at bounding box center [20, 16] width 20 height 20
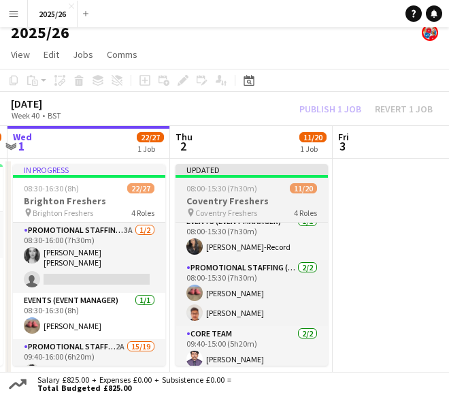
scroll to position [0, 0]
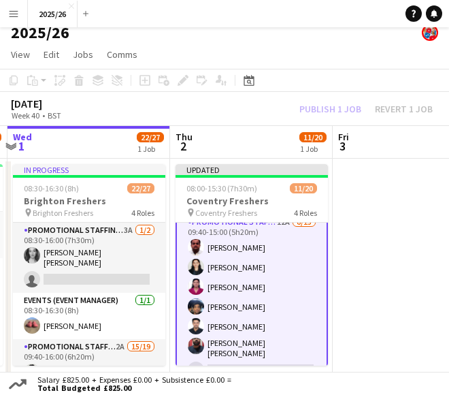
click at [266, 295] on app-card-role "Promotional Staffing (Brand Ambassadors) 12A [DATE] 09:40-15:00 (5h20m) [PERSON…" at bounding box center [252, 377] width 152 height 329
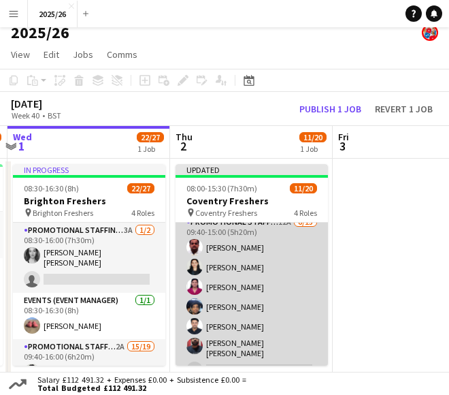
click at [255, 257] on app-card-role "Promotional Staffing (Brand Ambassadors) 12A [DATE] 09:40-15:00 (5h20m) [PERSON…" at bounding box center [252, 377] width 152 height 327
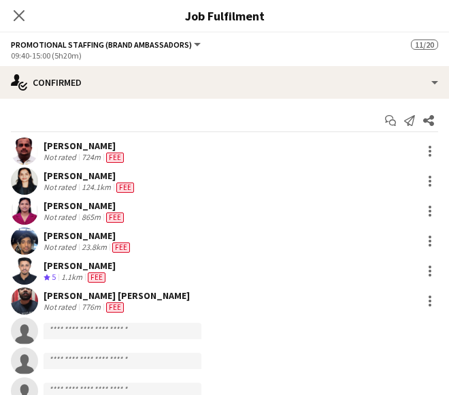
scroll to position [188, 0]
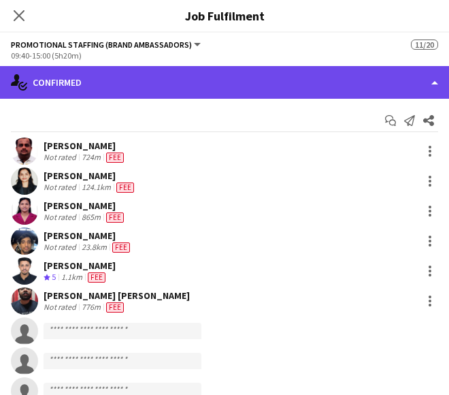
click at [227, 82] on div "single-neutral-actions-check-2 Confirmed" at bounding box center [224, 82] width 449 height 33
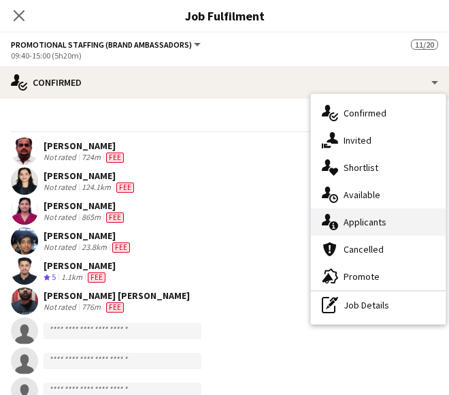
click at [363, 216] on span "Applicants" at bounding box center [365, 222] width 43 height 12
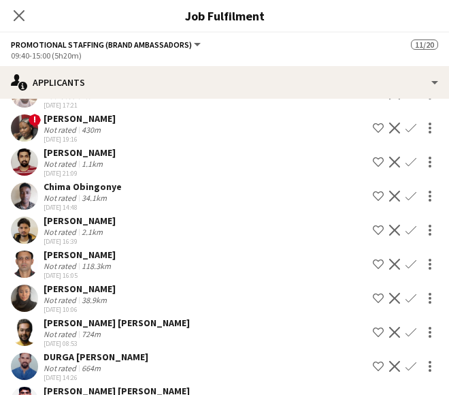
scroll to position [120, 0]
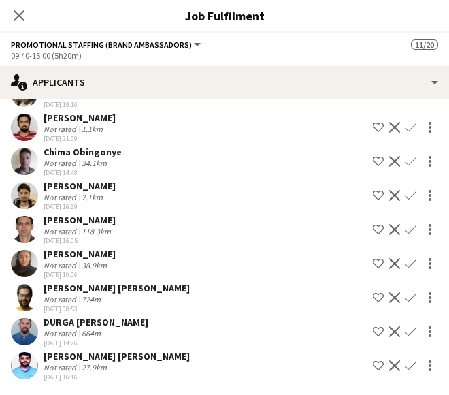
click at [406, 366] on app-icon "Confirm" at bounding box center [411, 365] width 11 height 11
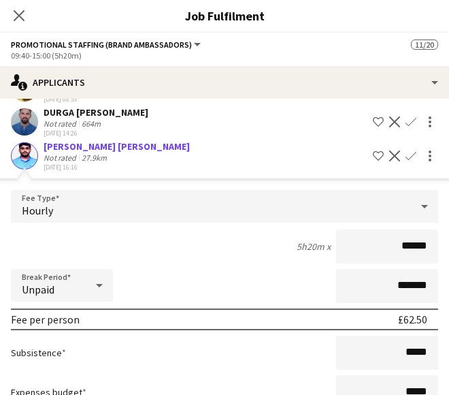
scroll to position [429, 0]
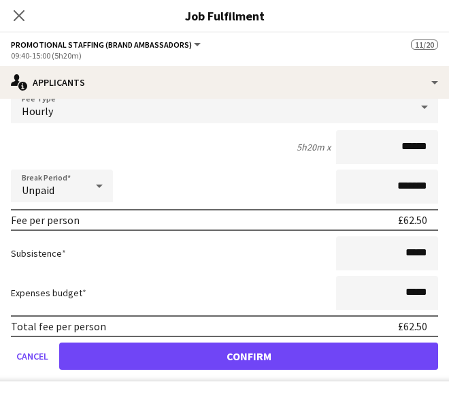
type input "******"
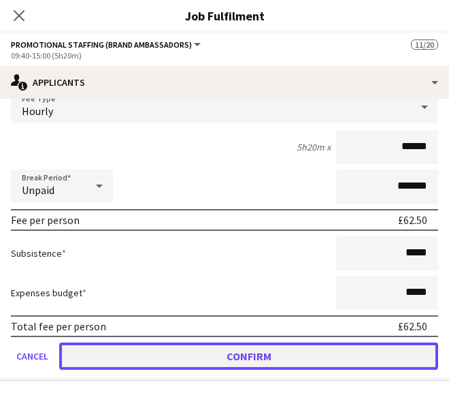
click at [372, 353] on button "Confirm" at bounding box center [248, 355] width 379 height 27
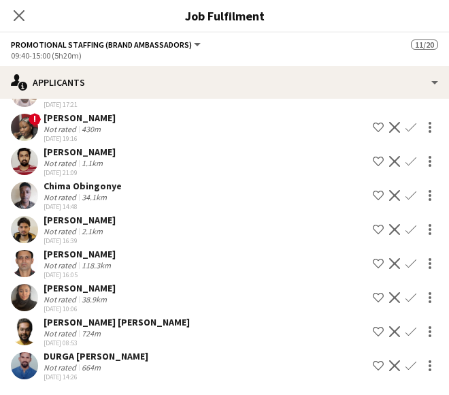
scroll to position [86, 0]
click at [16, 9] on icon "Close pop-in" at bounding box center [18, 15] width 13 height 13
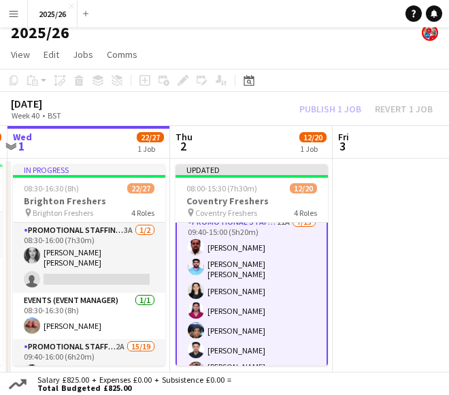
click at [346, 109] on div "Publish 1 job Revert 1 job" at bounding box center [366, 108] width 166 height 15
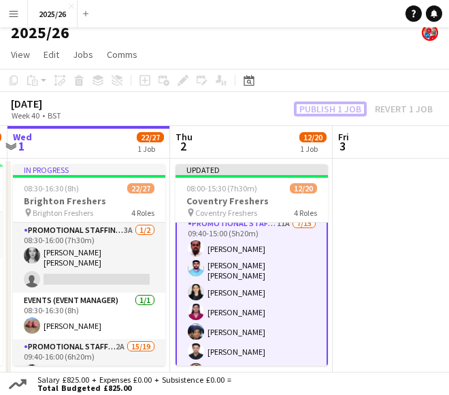
click at [346, 109] on button "Publish 1 job" at bounding box center [330, 108] width 73 height 15
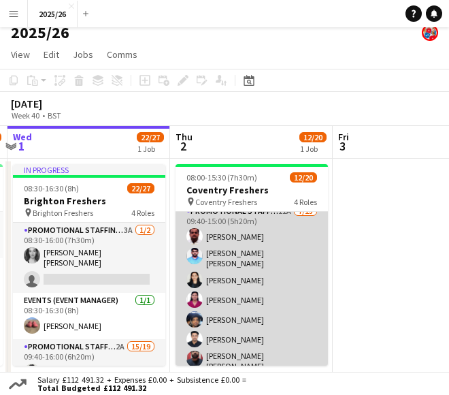
click at [223, 298] on app-card-role "Promotional Staffing (Brand Ambassadors) 11A [DATE] 09:40-15:00 (5h20m) [PERSON…" at bounding box center [252, 368] width 152 height 331
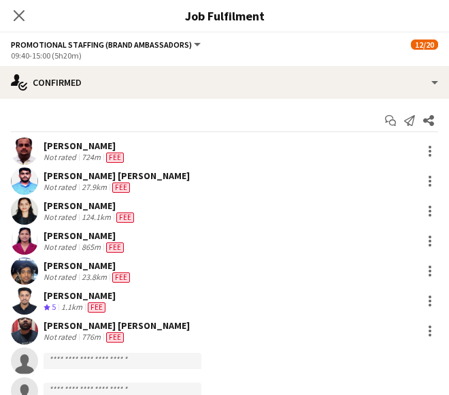
scroll to position [188, 0]
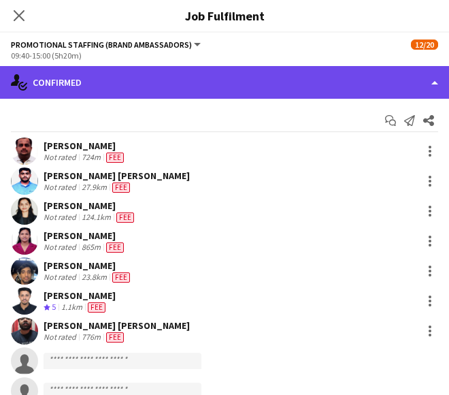
click at [272, 91] on div "single-neutral-actions-check-2 Confirmed" at bounding box center [224, 82] width 449 height 33
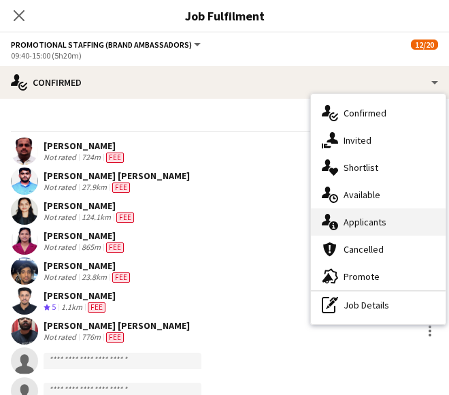
click at [363, 221] on span "Applicants" at bounding box center [365, 222] width 43 height 12
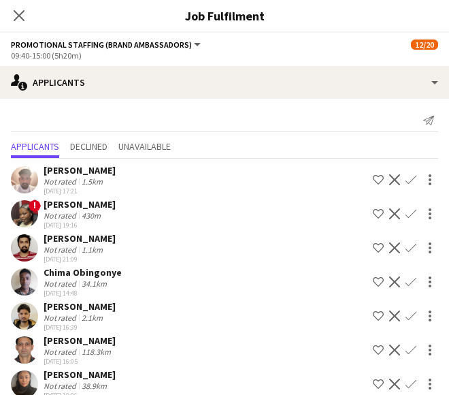
click at [406, 244] on app-icon "Confirm" at bounding box center [411, 247] width 11 height 11
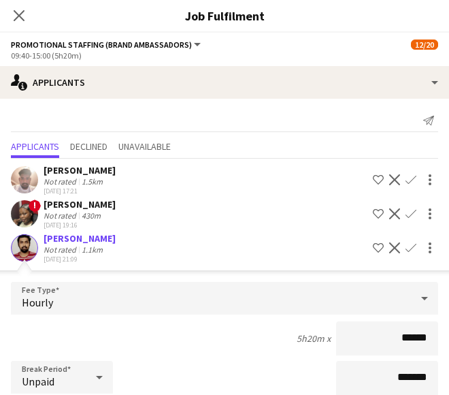
click at [410, 338] on input "******" at bounding box center [387, 338] width 102 height 34
type input "******"
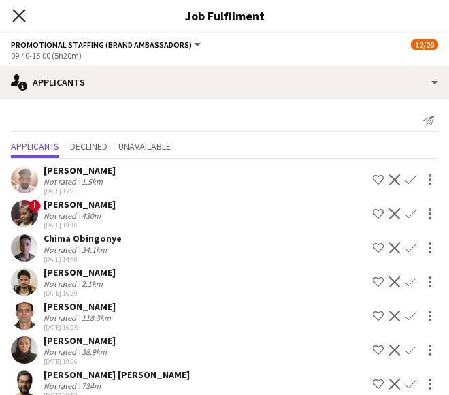
click at [18, 17] on icon at bounding box center [18, 15] width 13 height 13
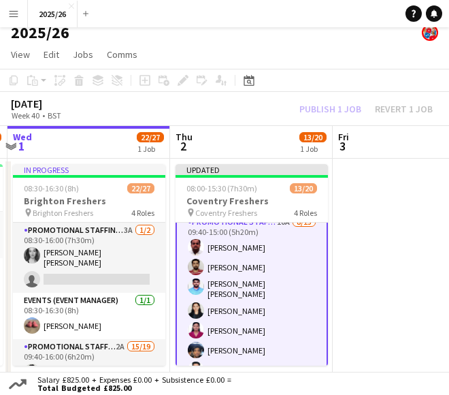
click at [276, 266] on app-card-role "Promotional Staffing (Brand Ambassadors) 10A [DATE] 09:40-15:00 (5h20m) [PERSON…" at bounding box center [252, 379] width 152 height 333
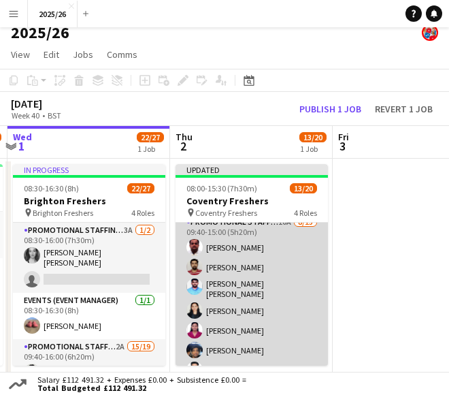
click at [276, 266] on app-card-role "Promotional Staffing (Brand Ambassadors) 10A [DATE] 09:40-15:00 (5h20m) [PERSON…" at bounding box center [252, 379] width 152 height 331
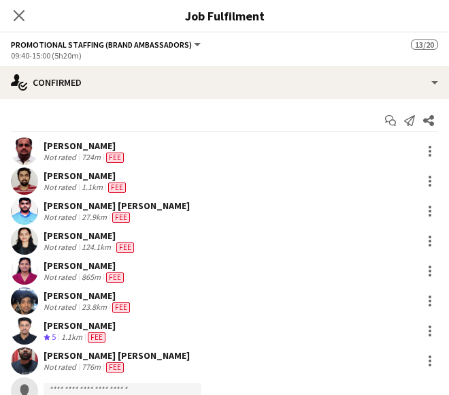
click at [111, 174] on div "[PERSON_NAME]" at bounding box center [86, 175] width 85 height 12
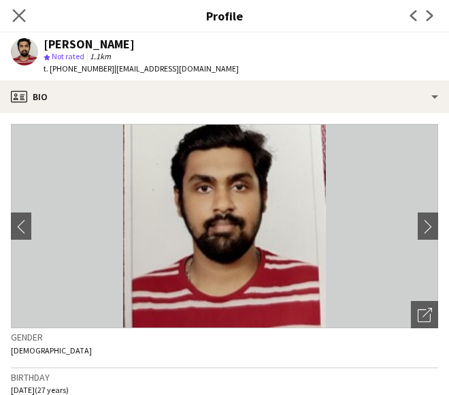
click at [12, 20] on app-icon "Close pop-in" at bounding box center [20, 16] width 20 height 20
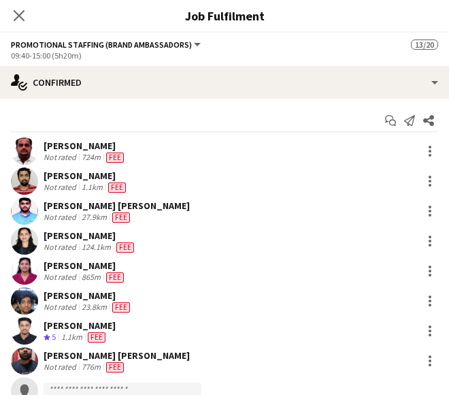
click at [123, 210] on div "[PERSON_NAME] [PERSON_NAME]" at bounding box center [117, 205] width 146 height 12
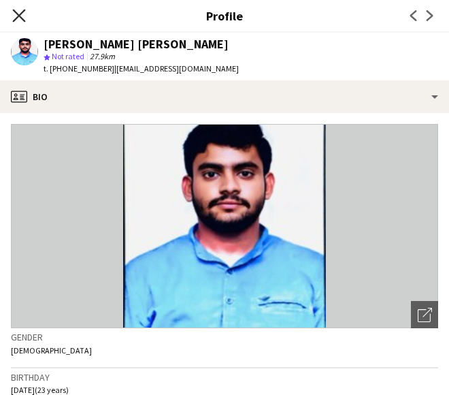
click at [14, 13] on icon "Close pop-in" at bounding box center [18, 15] width 13 height 13
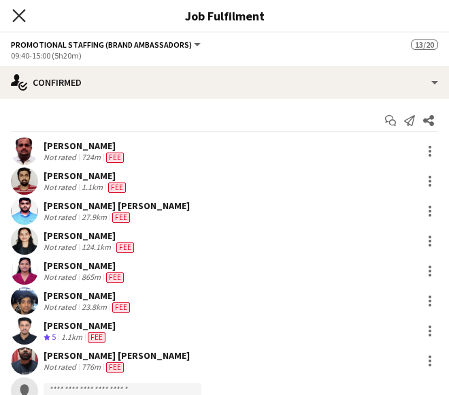
click at [20, 10] on icon "Close pop-in" at bounding box center [18, 15] width 13 height 13
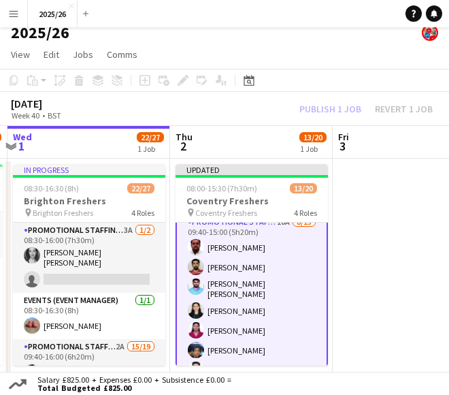
click at [343, 115] on div "Publish 1 job Revert 1 job" at bounding box center [366, 108] width 166 height 15
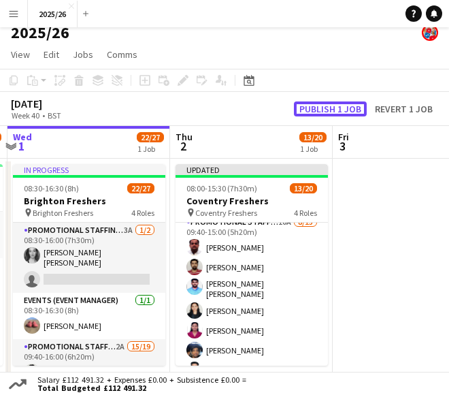
click at [343, 115] on button "Publish 1 job" at bounding box center [330, 108] width 73 height 15
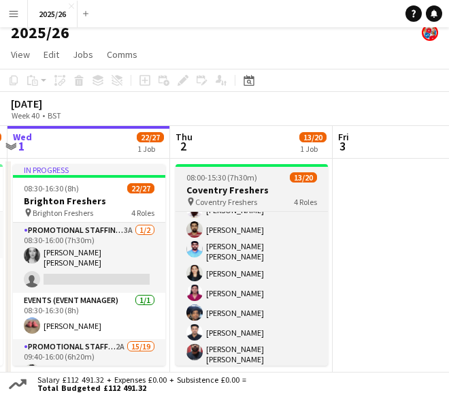
scroll to position [216, 0]
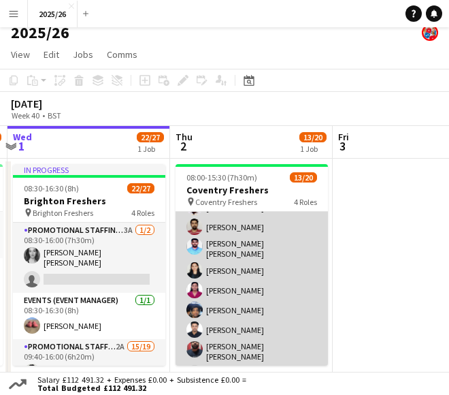
click at [283, 297] on app-card-role "Promotional Staffing (Brand Ambassadors) 10A [DATE] 09:40-15:00 (5h20m) [PERSON…" at bounding box center [252, 339] width 152 height 331
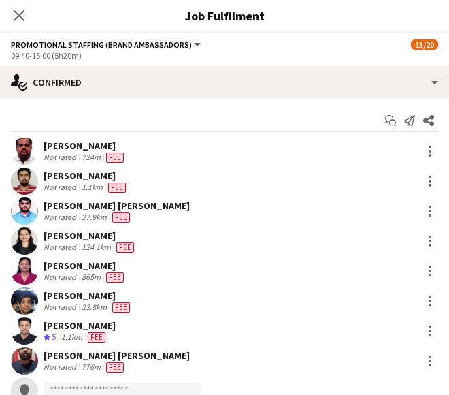
scroll to position [217, 0]
click at [326, 65] on app-options-switcher "Promotional Staffing (Brand Ambassadors) All roles Promotional Staffing (Brand …" at bounding box center [224, 49] width 449 height 33
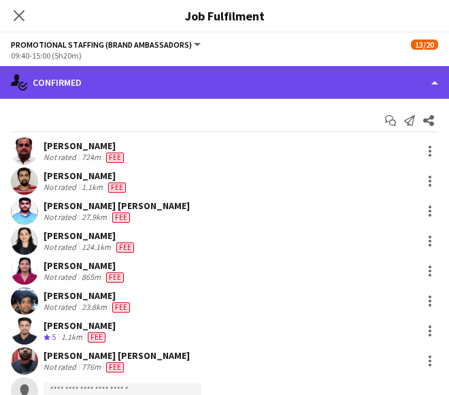
click at [321, 93] on div "single-neutral-actions-check-2 Confirmed" at bounding box center [224, 82] width 449 height 33
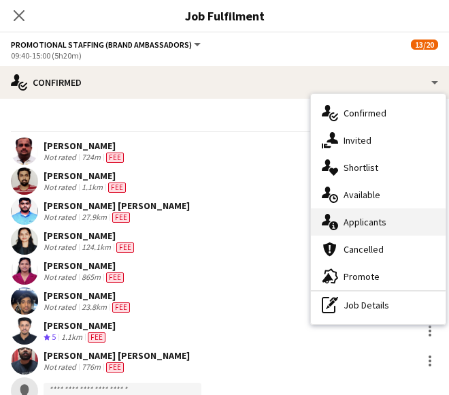
click at [387, 222] on div "single-neutral-actions-information Applicants" at bounding box center [378, 221] width 135 height 27
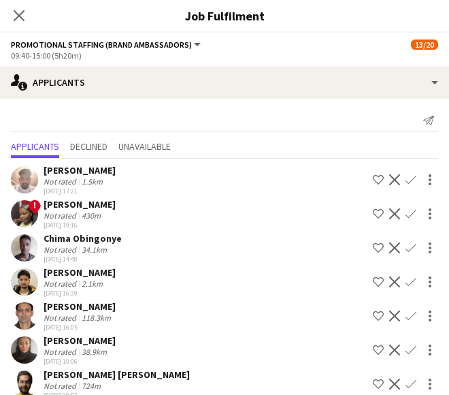
scroll to position [52, 0]
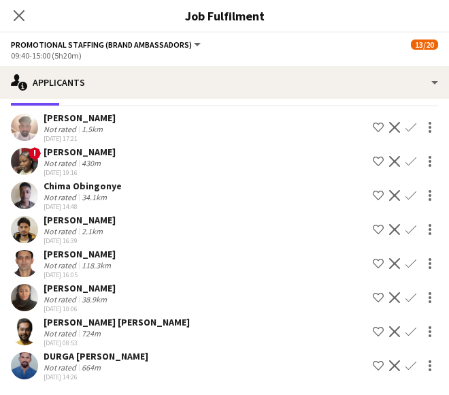
click at [406, 371] on app-icon "Confirm" at bounding box center [411, 365] width 11 height 11
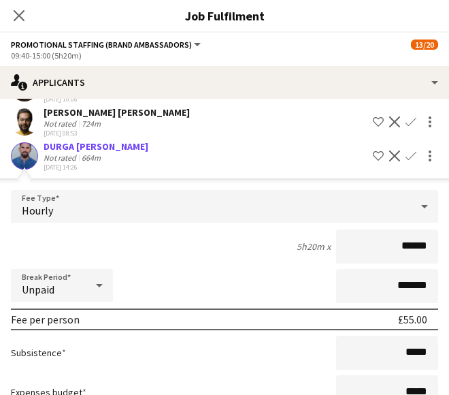
click at [416, 244] on input "******" at bounding box center [387, 246] width 102 height 34
type input "******"
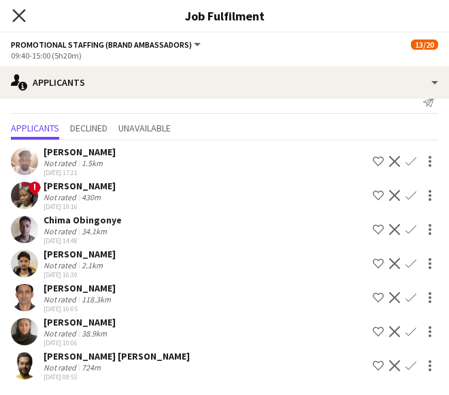
click at [22, 15] on icon "Close pop-in" at bounding box center [18, 15] width 13 height 13
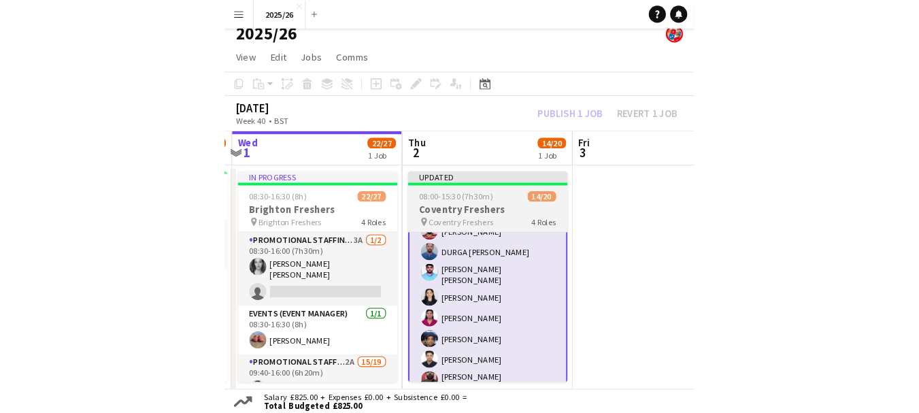
scroll to position [138, 0]
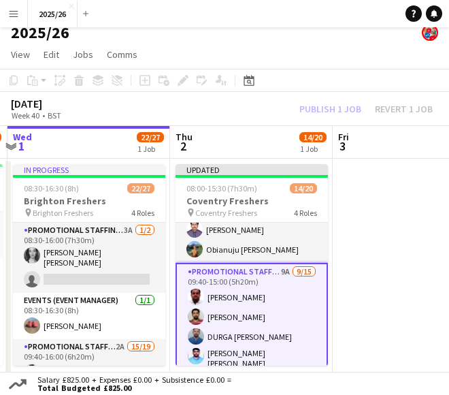
click at [310, 106] on div "Publish 1 job Revert 1 job" at bounding box center [366, 108] width 166 height 15
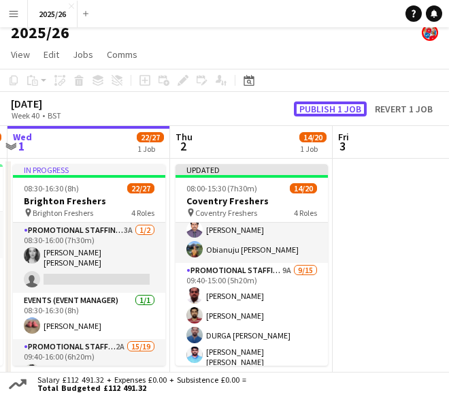
click at [310, 106] on button "Publish 1 job" at bounding box center [330, 108] width 73 height 15
